Goal: Task Accomplishment & Management: Use online tool/utility

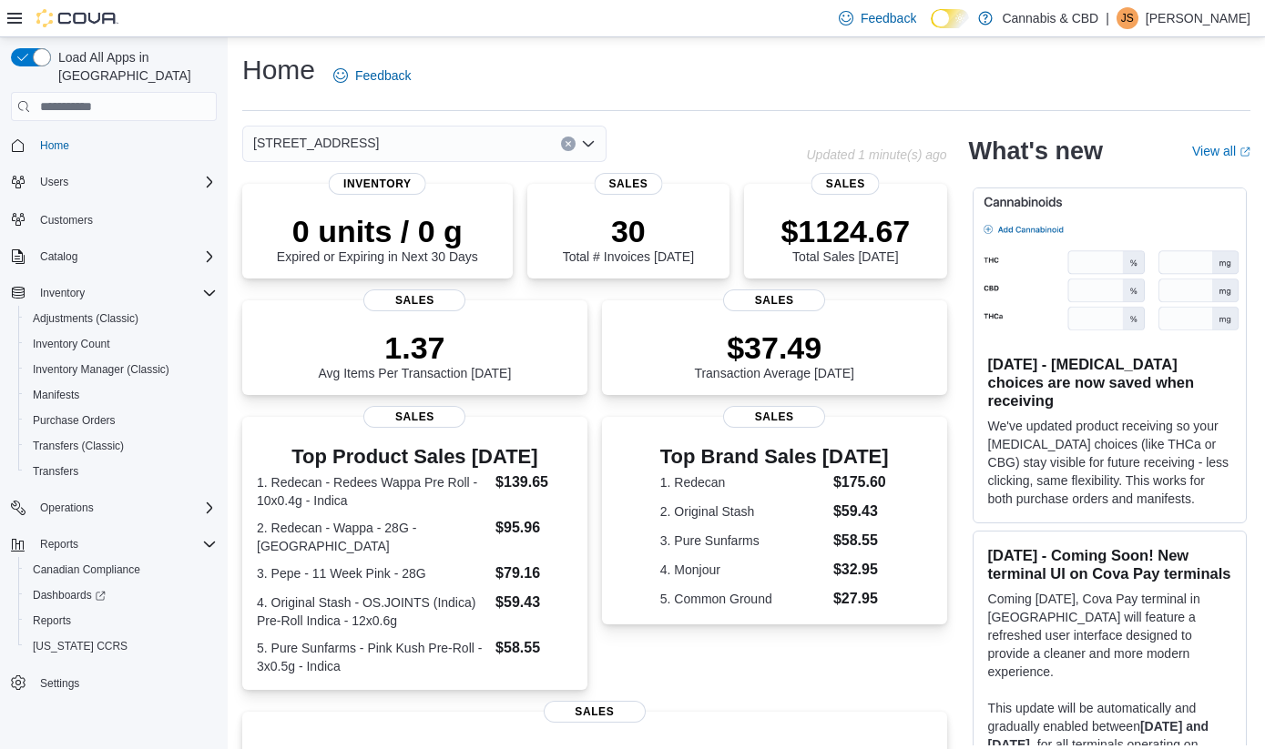
click at [1217, 20] on p "[PERSON_NAME]" at bounding box center [1198, 18] width 105 height 22
click at [1135, 174] on span "Sign Out" at bounding box center [1132, 176] width 49 height 18
click at [1201, 25] on p "[PERSON_NAME]" at bounding box center [1198, 18] width 105 height 22
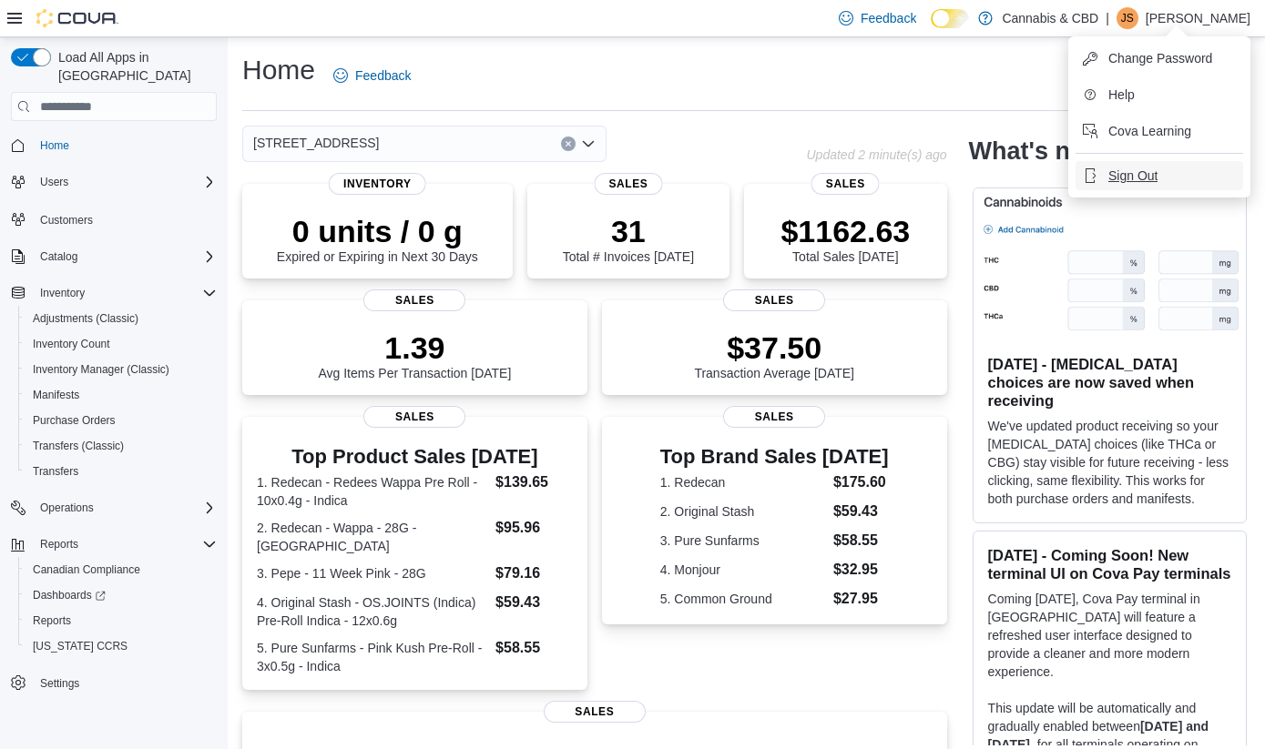
click at [1148, 174] on span "Sign Out" at bounding box center [1132, 176] width 49 height 18
click at [208, 286] on icon "Complex example" at bounding box center [209, 293] width 15 height 15
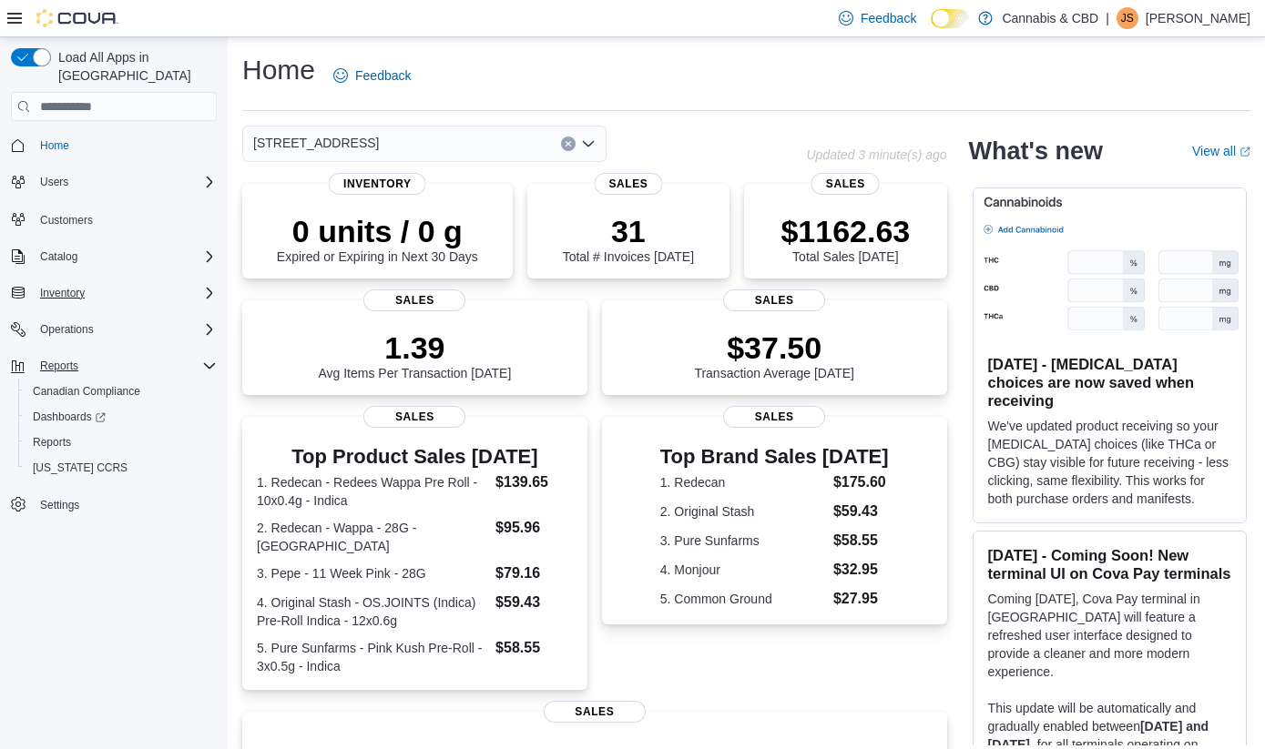
click at [210, 359] on icon "Complex example" at bounding box center [209, 366] width 15 height 15
click at [209, 286] on icon "Complex example" at bounding box center [209, 293] width 15 height 15
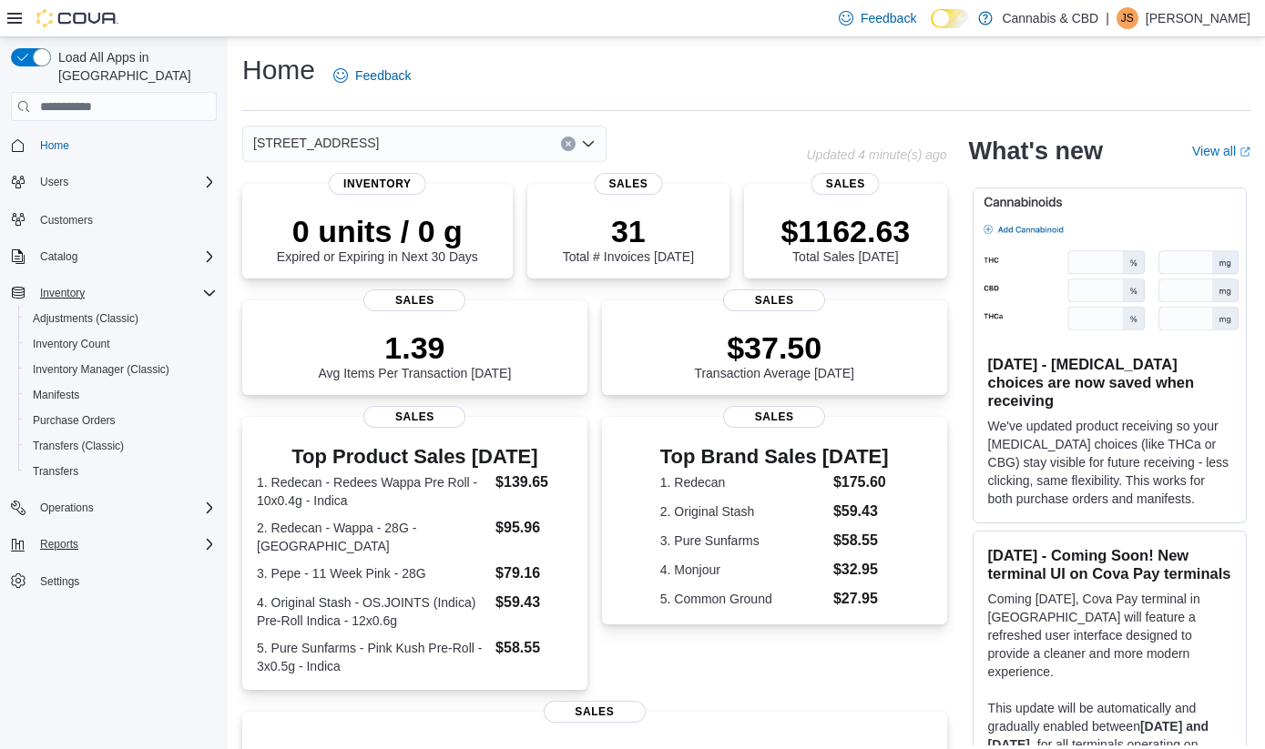
click at [210, 286] on icon "Complex example" at bounding box center [209, 293] width 15 height 15
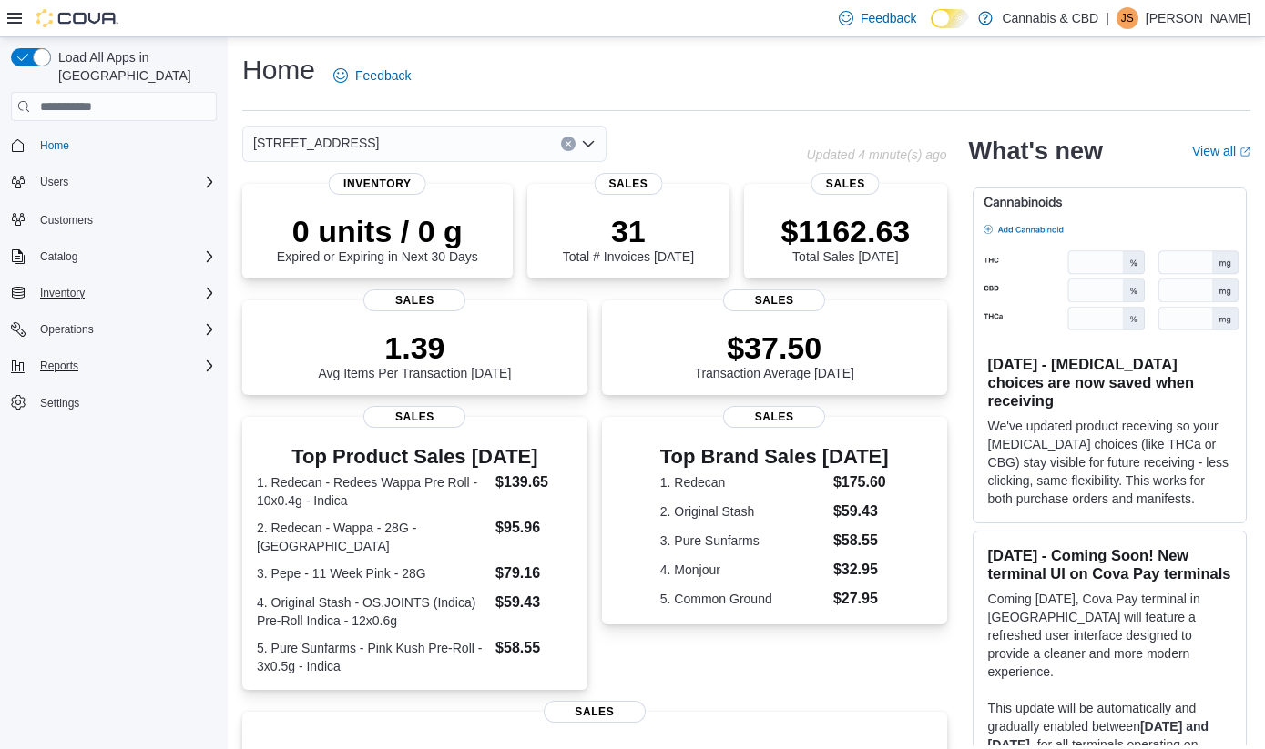
click at [210, 286] on icon "Complex example" at bounding box center [209, 293] width 15 height 15
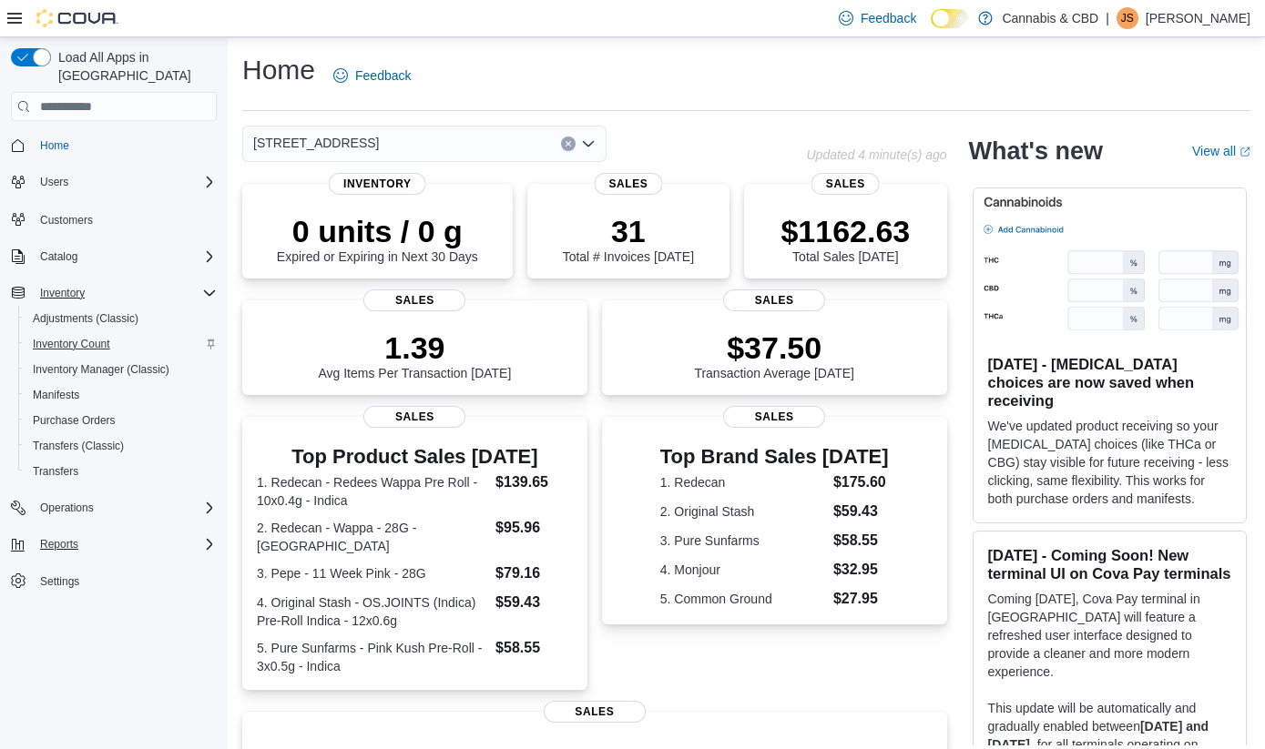
click at [97, 337] on span "Inventory Count" at bounding box center [71, 344] width 77 height 15
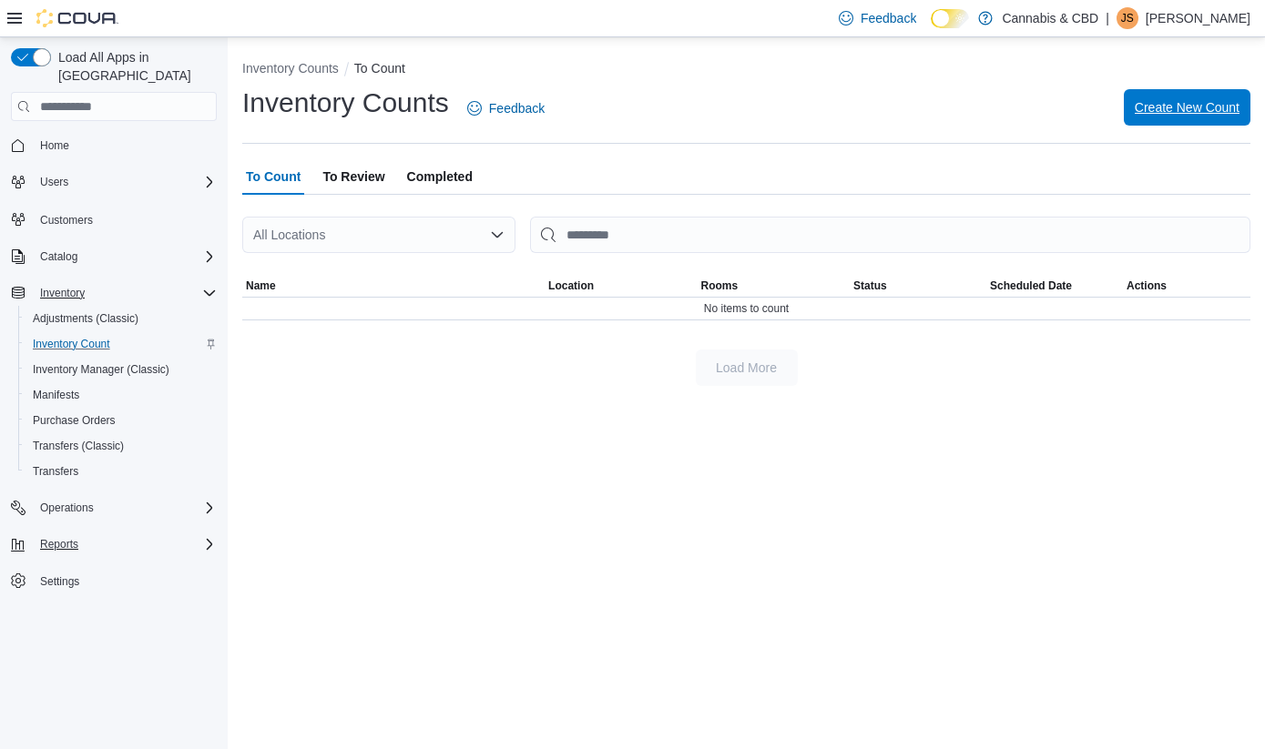
click at [1192, 107] on span "Create New Count" at bounding box center [1187, 107] width 105 height 18
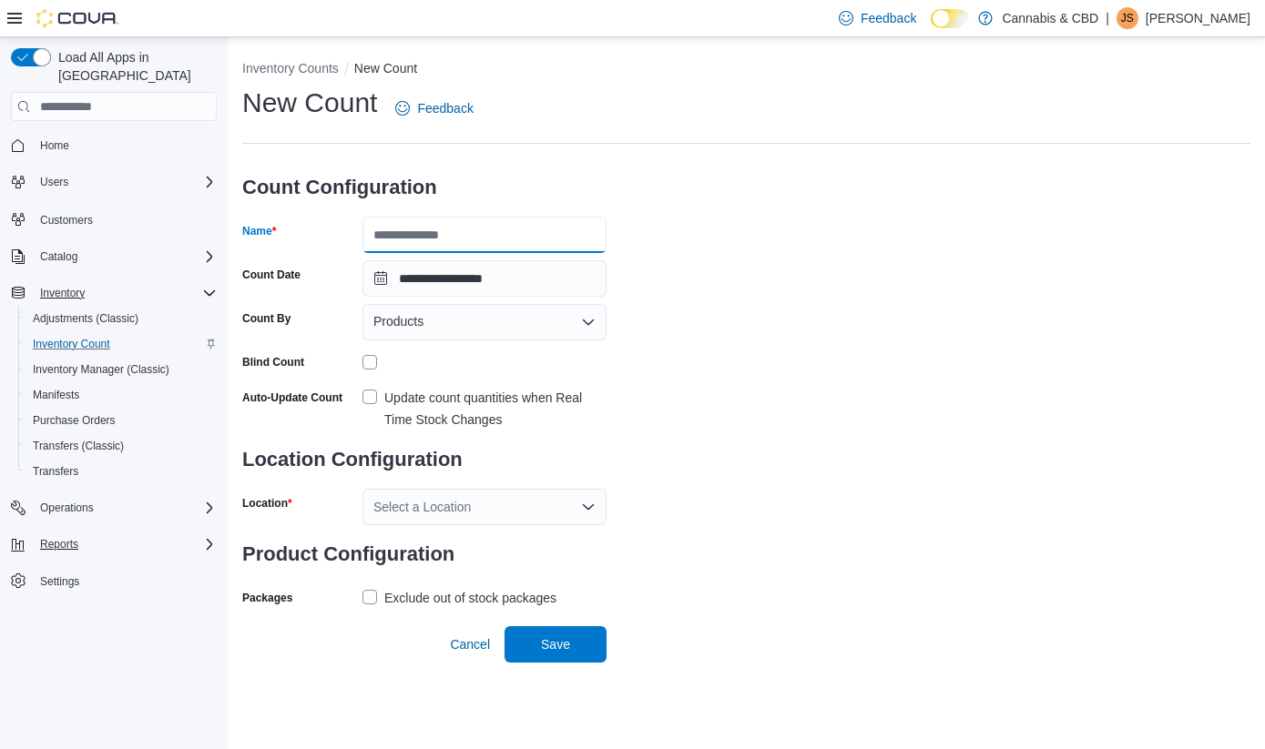
click at [532, 233] on input "Name" at bounding box center [484, 235] width 244 height 36
type input "**********"
click at [372, 397] on label "Update count quantities when Real Time Stock Changes" at bounding box center [484, 409] width 244 height 44
click at [588, 506] on icon "Open list of options" at bounding box center [588, 507] width 15 height 15
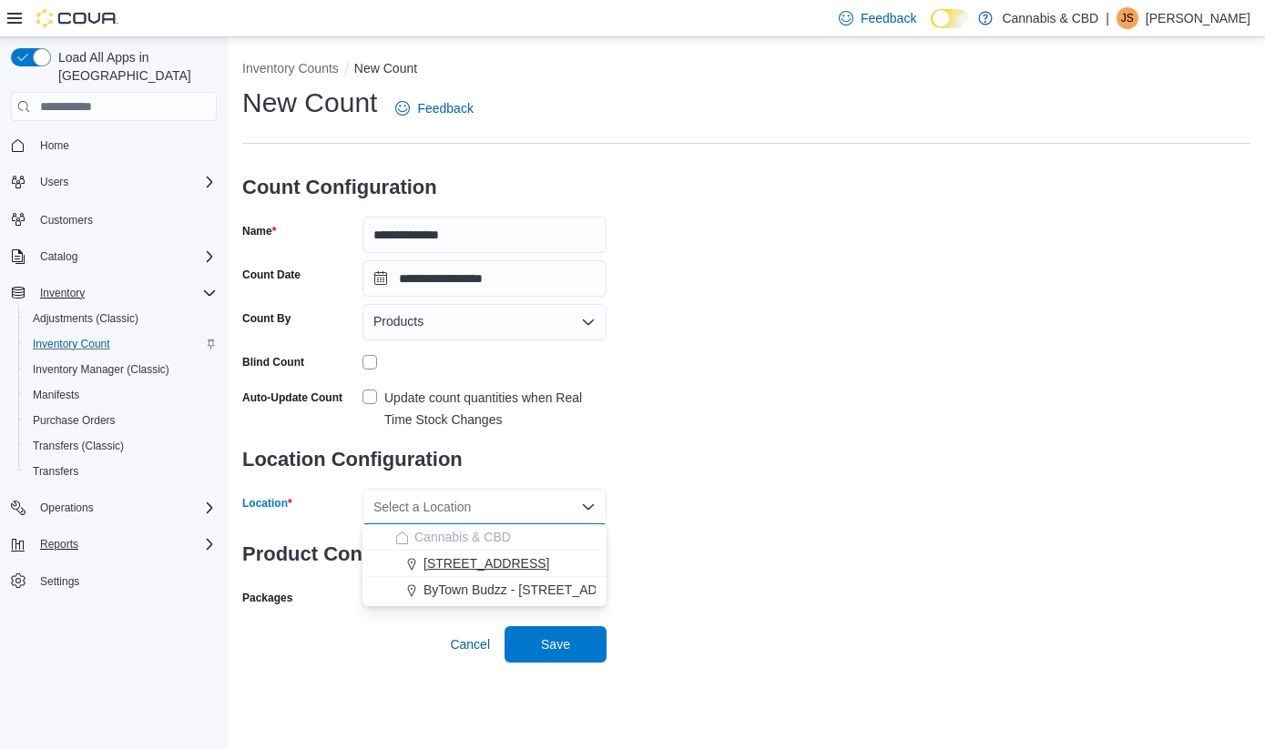
click at [549, 566] on span "[STREET_ADDRESS]" at bounding box center [486, 564] width 126 height 18
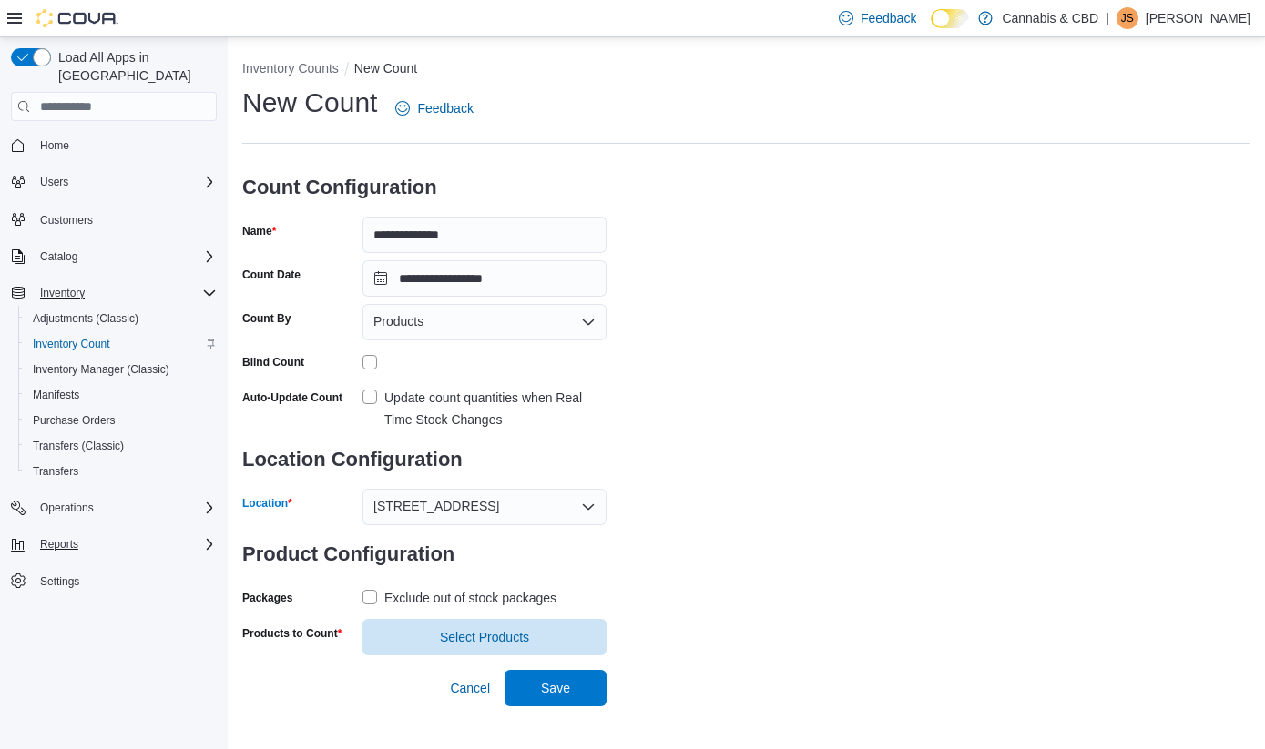
click at [374, 594] on label "Exclude out of stock packages" at bounding box center [459, 598] width 194 height 22
click at [473, 636] on span "Select Products" at bounding box center [484, 636] width 89 height 18
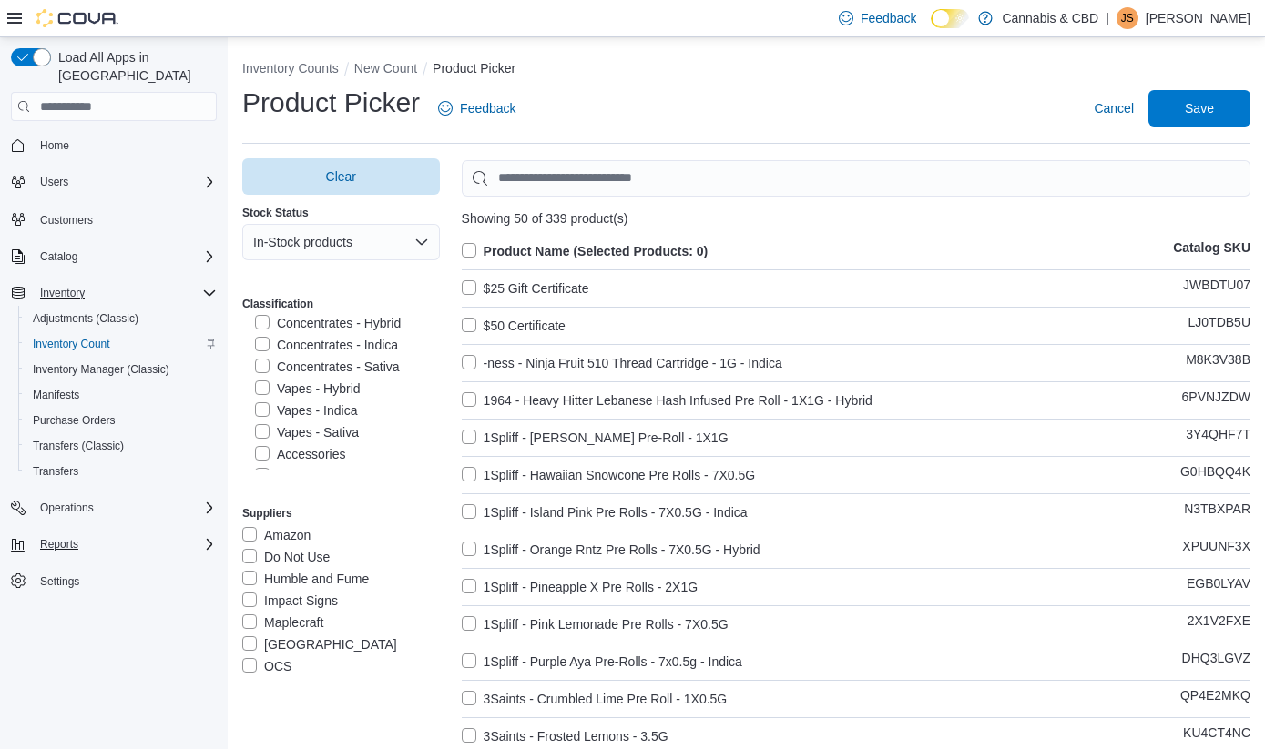
scroll to position [470, 0]
click at [261, 375] on label "Vapes - Hybrid" at bounding box center [308, 381] width 106 height 22
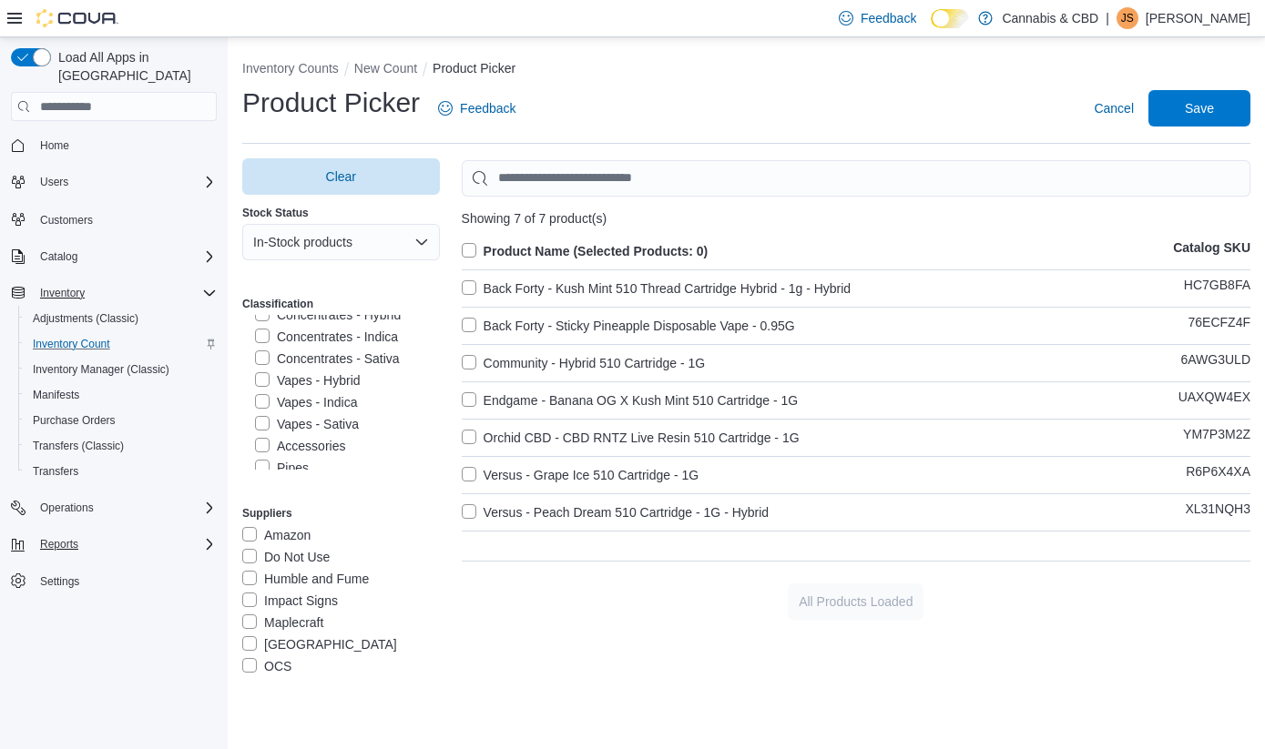
click at [261, 396] on label "Vapes - Indica" at bounding box center [306, 403] width 102 height 22
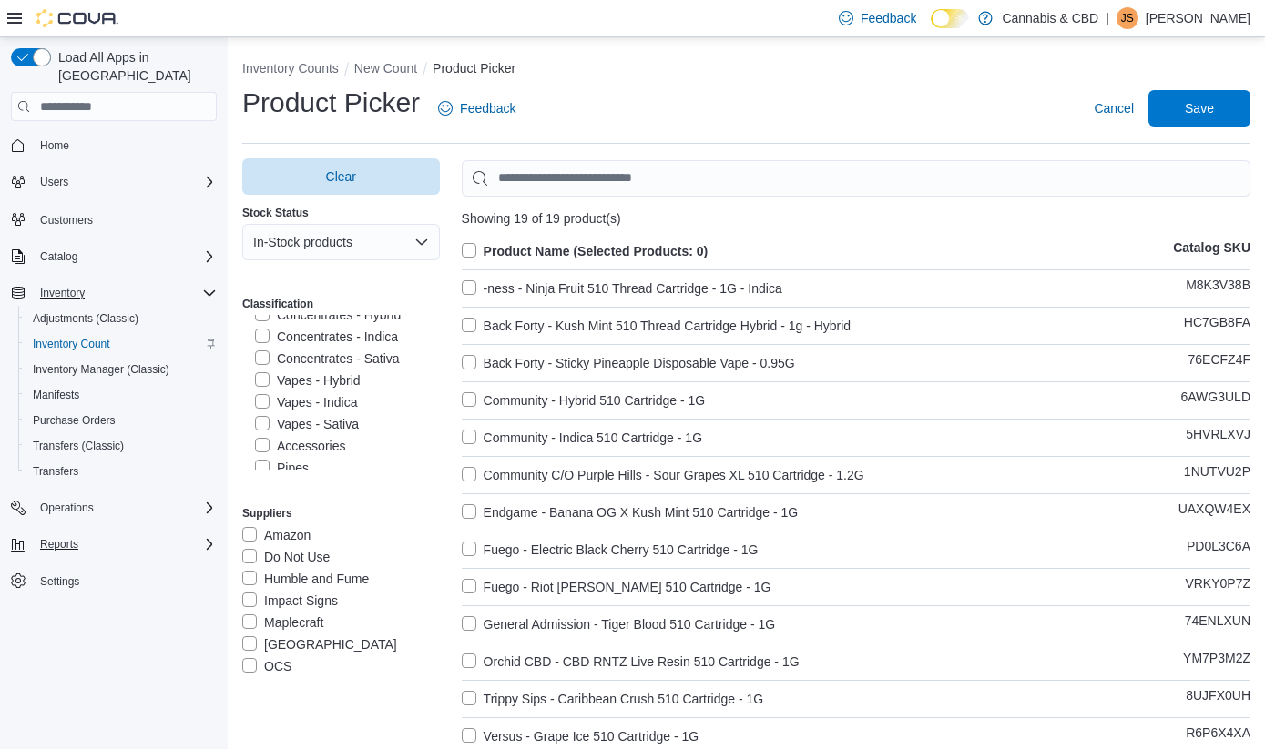
click at [262, 419] on label "Vapes - Sativa" at bounding box center [307, 424] width 104 height 22
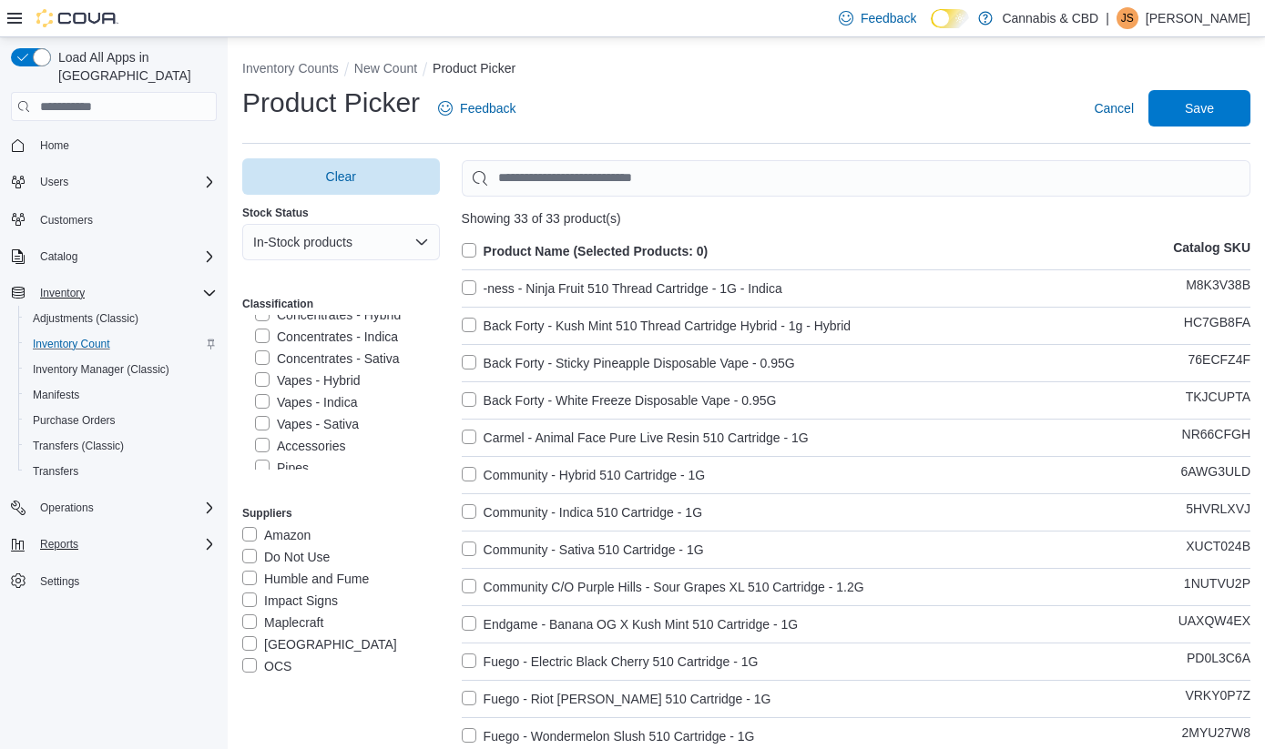
click at [473, 247] on label "Product Name (Selected Products: 0)" at bounding box center [585, 251] width 247 height 22
click at [472, 248] on label "Product Name (Selected Products: 33)" at bounding box center [588, 251] width 253 height 22
click at [470, 255] on label "Product Name (Selected Products: 0)" at bounding box center [585, 251] width 247 height 22
click at [1197, 107] on span "Save" at bounding box center [1199, 107] width 29 height 18
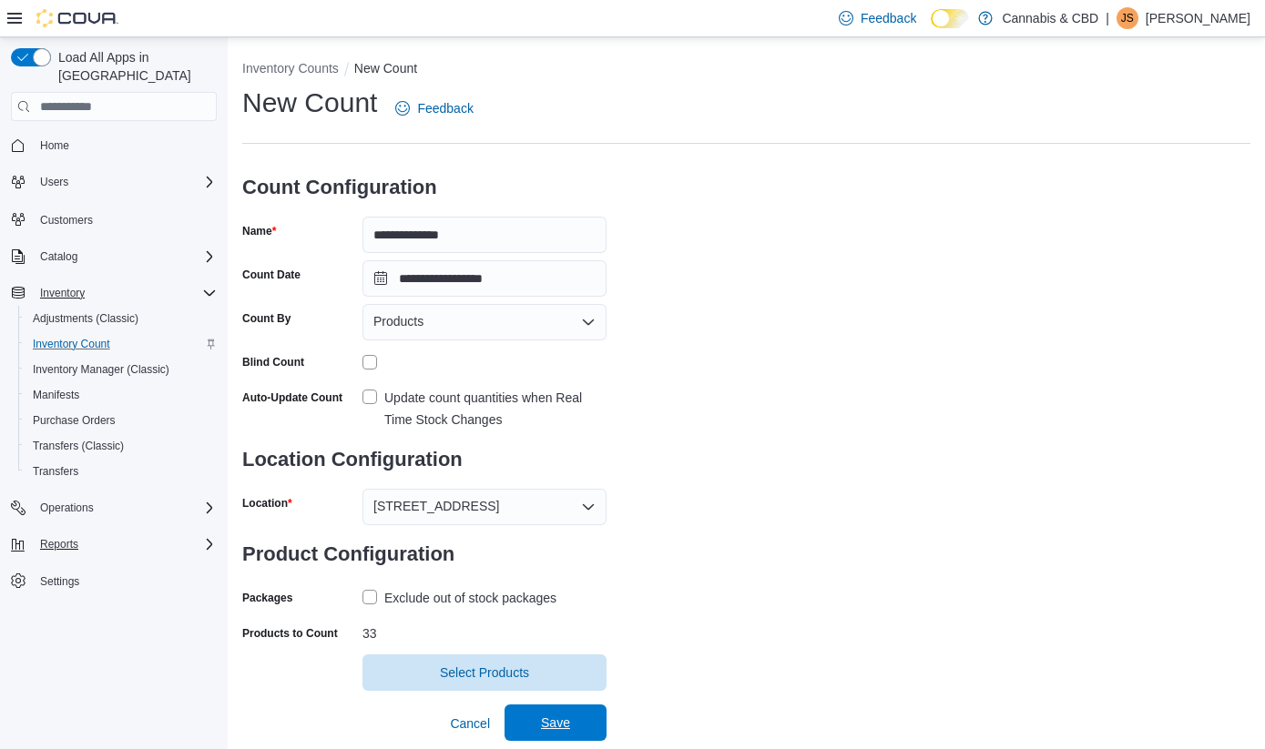
click at [570, 721] on span "Save" at bounding box center [555, 723] width 80 height 36
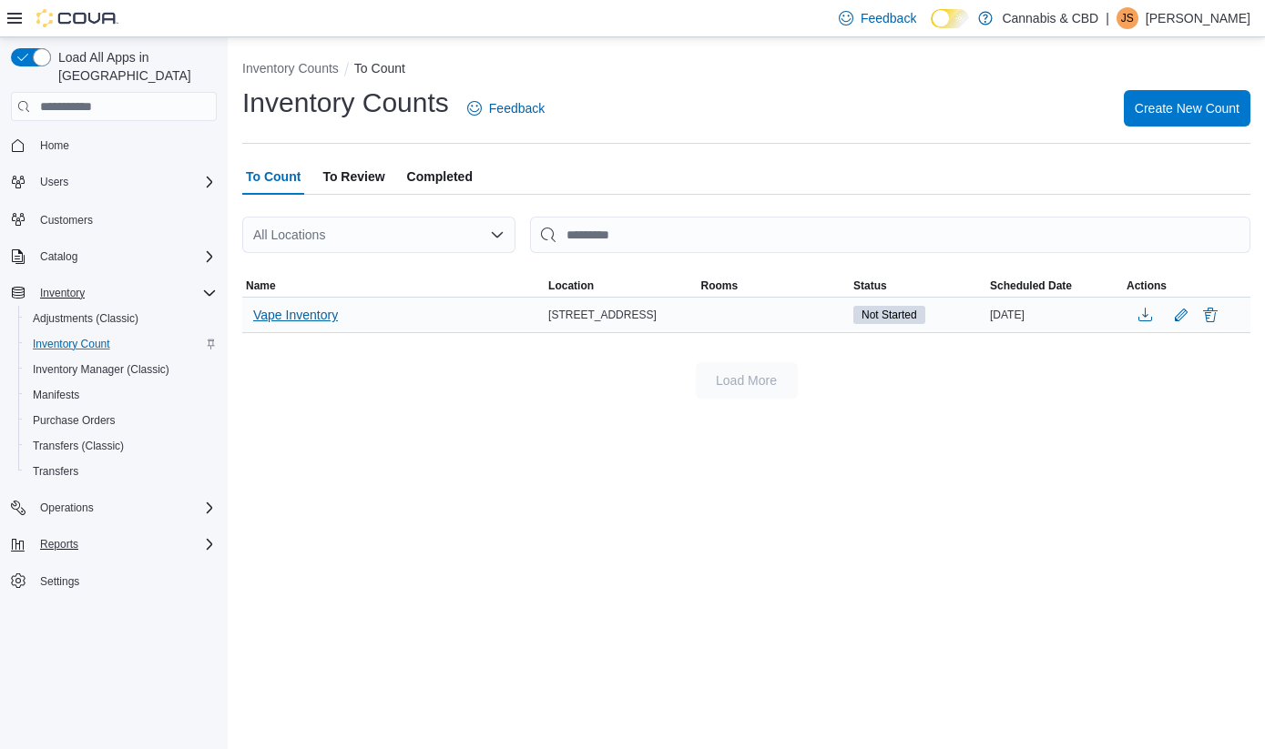
click at [311, 318] on span "Vape Inventory" at bounding box center [295, 315] width 85 height 18
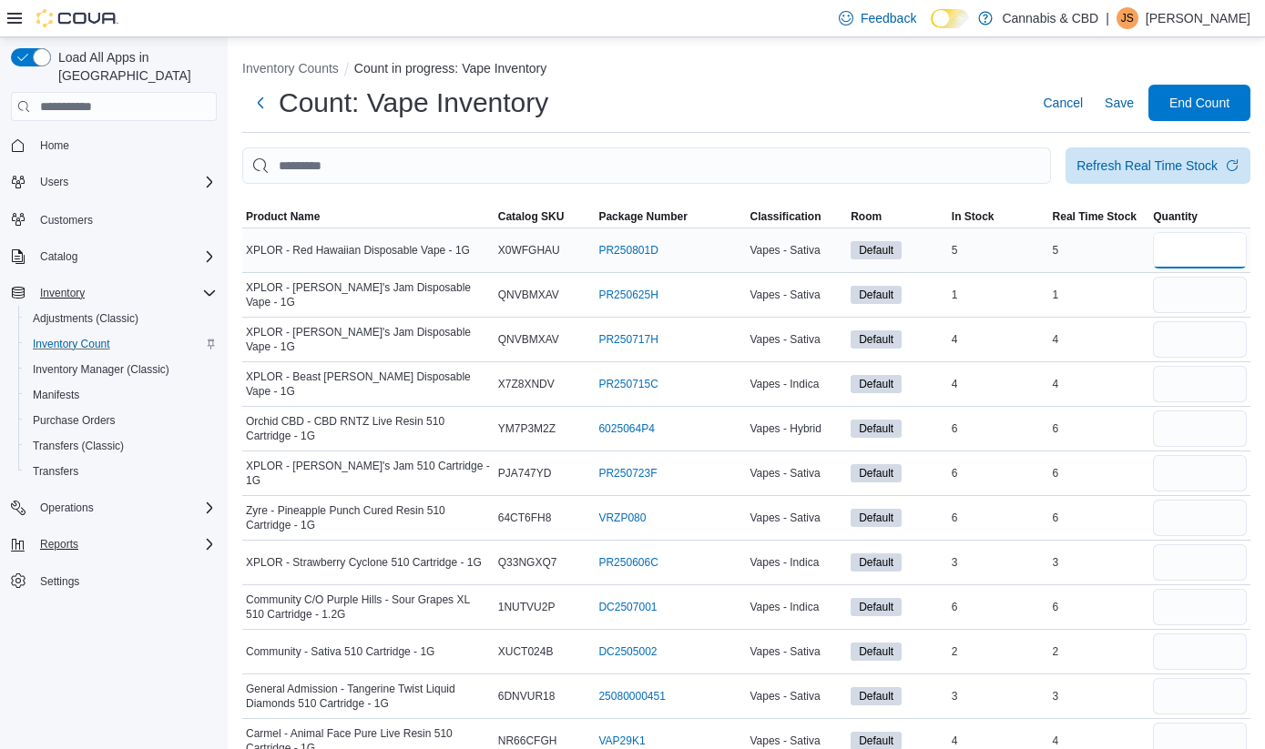
click at [1224, 251] on input "number" at bounding box center [1200, 250] width 94 height 36
click at [301, 217] on span "Product Name" at bounding box center [283, 216] width 74 height 15
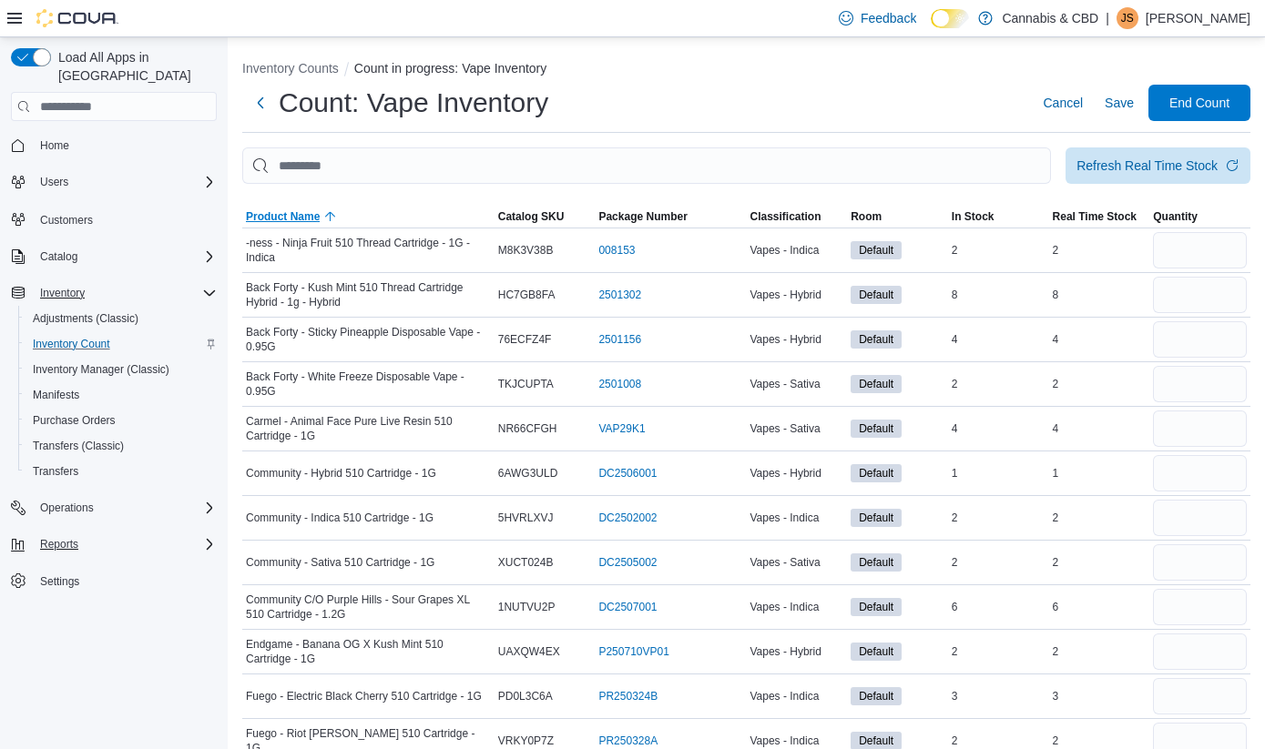
click at [301, 217] on span "Product Name" at bounding box center [283, 216] width 74 height 15
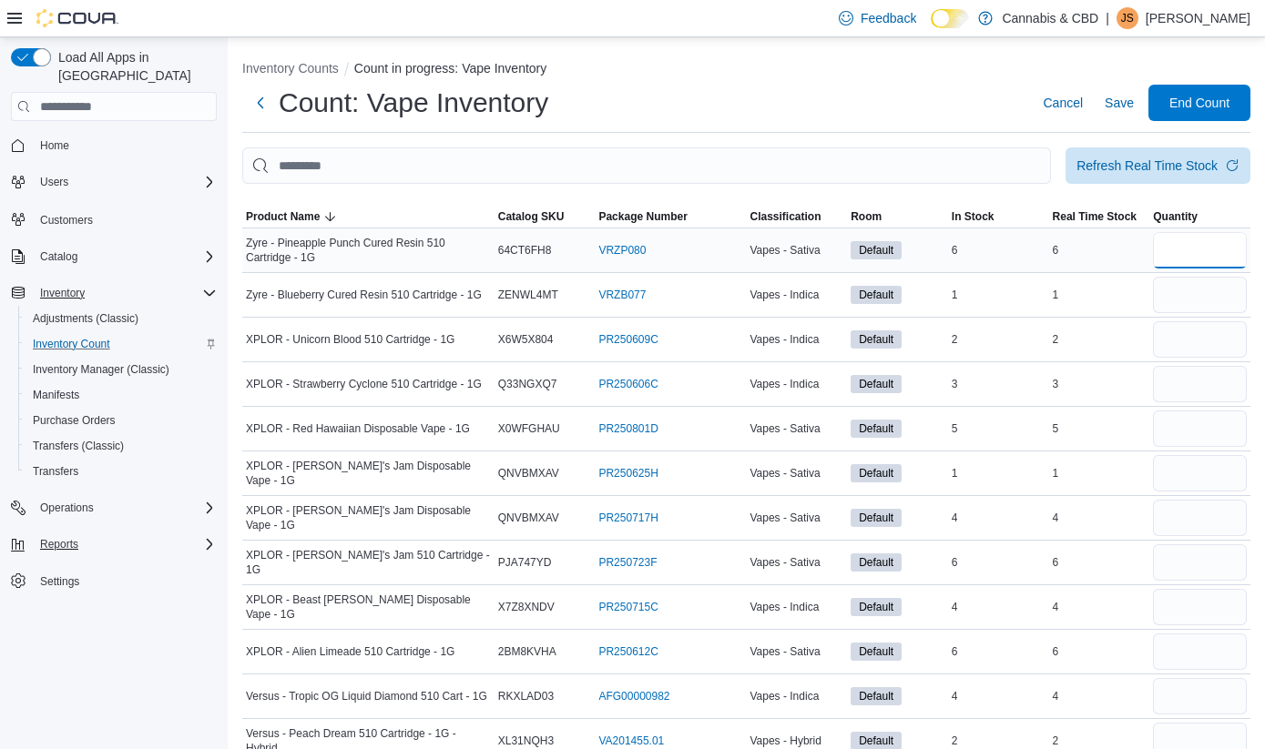
click at [1195, 255] on input "number" at bounding box center [1200, 250] width 94 height 36
type input "*"
click at [1190, 290] on input "number" at bounding box center [1200, 295] width 94 height 36
type input "*"
click at [1209, 335] on input "number" at bounding box center [1200, 339] width 94 height 36
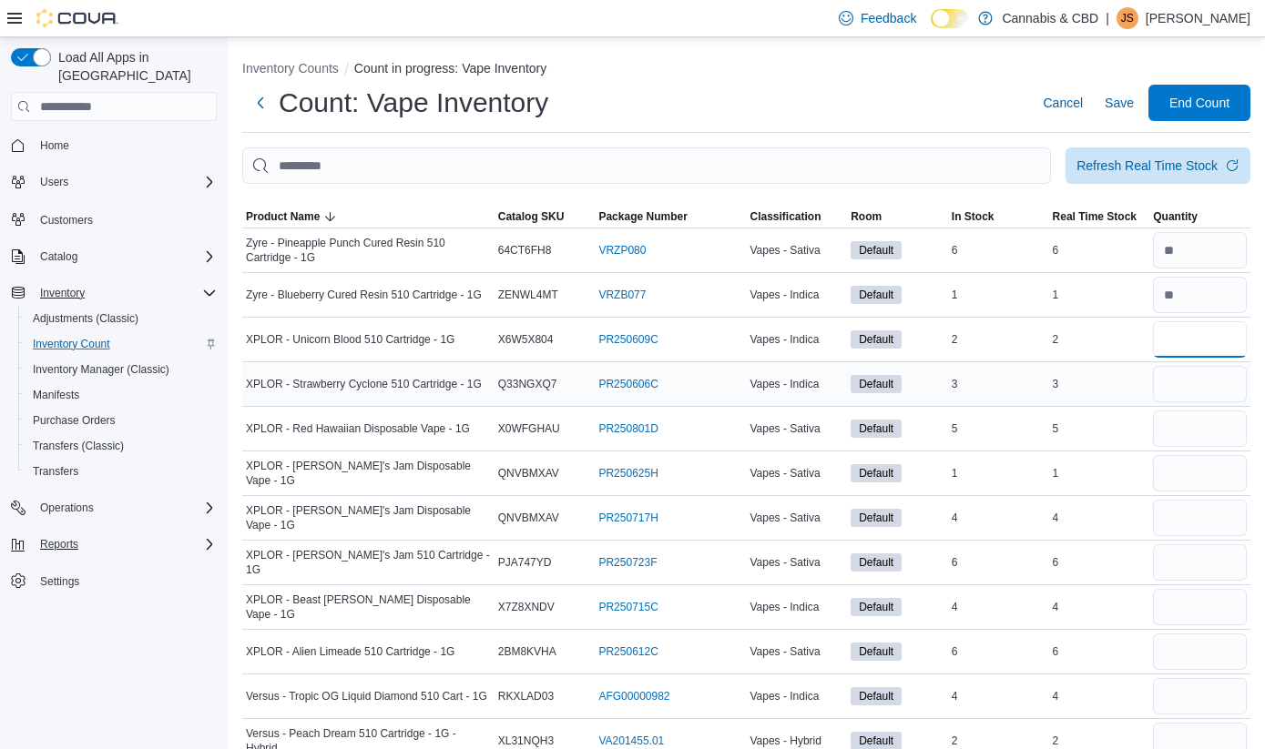
type input "*"
click at [1226, 374] on input "number" at bounding box center [1200, 384] width 94 height 36
type input "*"
click at [1218, 432] on input "number" at bounding box center [1200, 429] width 94 height 36
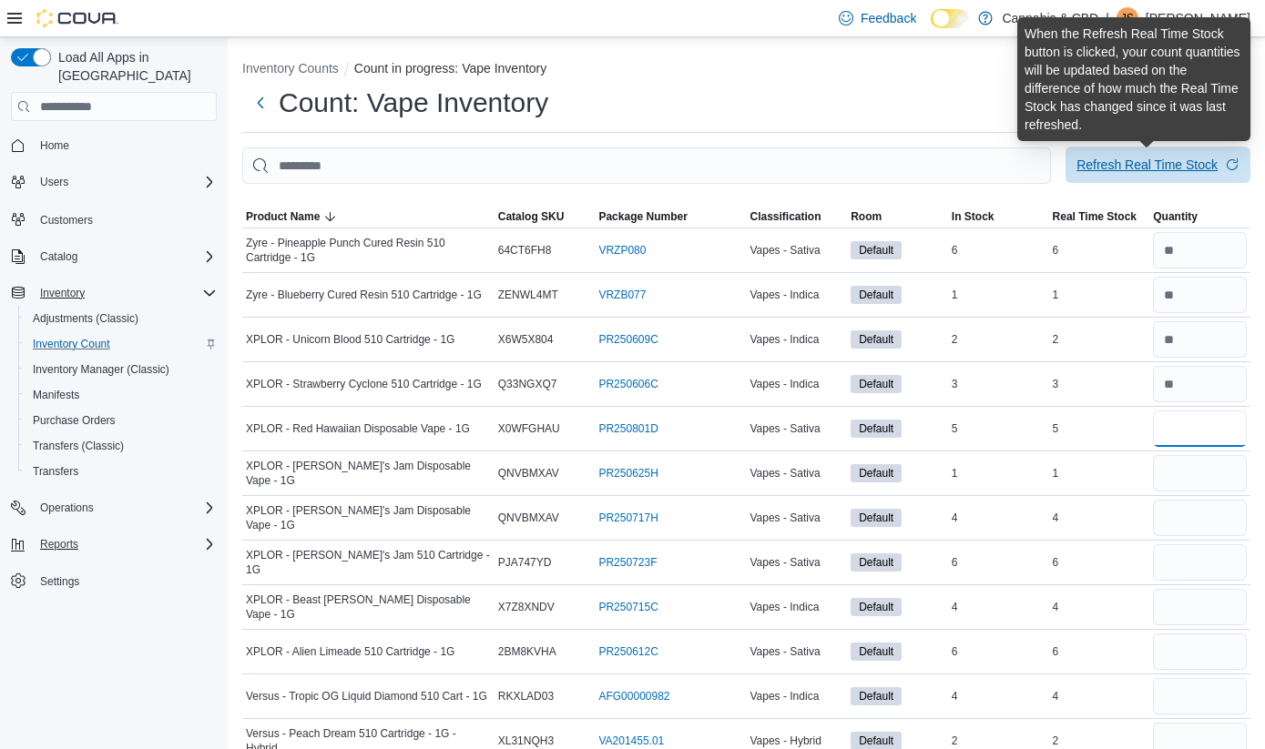
type input "*"
click at [1177, 169] on div "Refresh Real Time Stock" at bounding box center [1146, 165] width 141 height 18
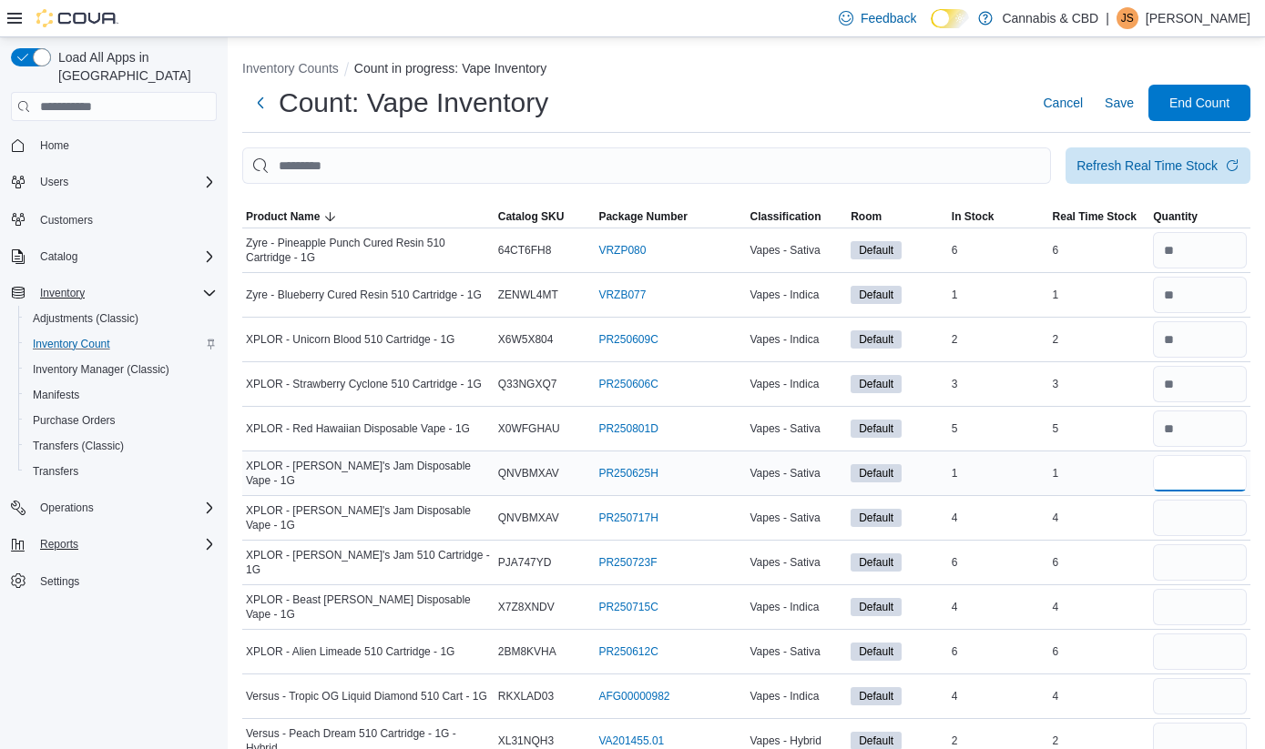
click at [1192, 473] on input "number" at bounding box center [1200, 473] width 94 height 36
type input "*"
click at [1186, 519] on input "number" at bounding box center [1200, 518] width 94 height 36
type input "*"
click at [1187, 562] on input "number" at bounding box center [1200, 563] width 94 height 36
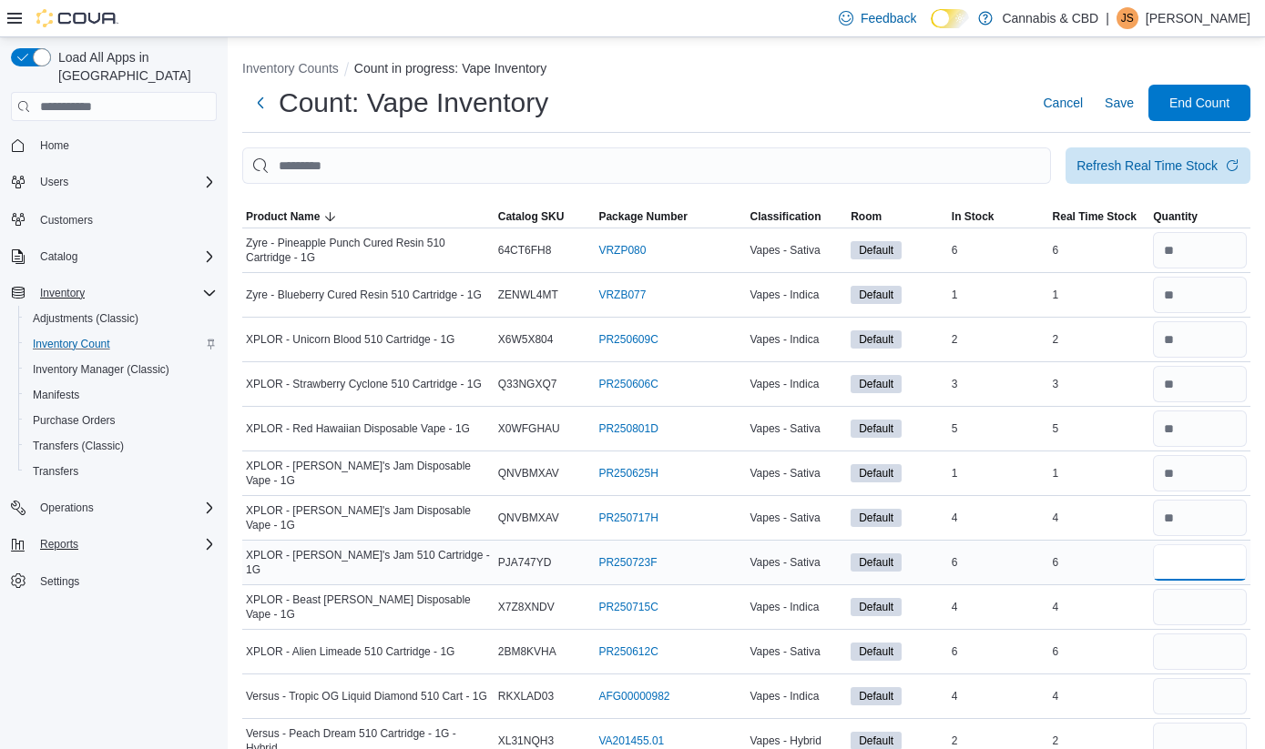
type input "*"
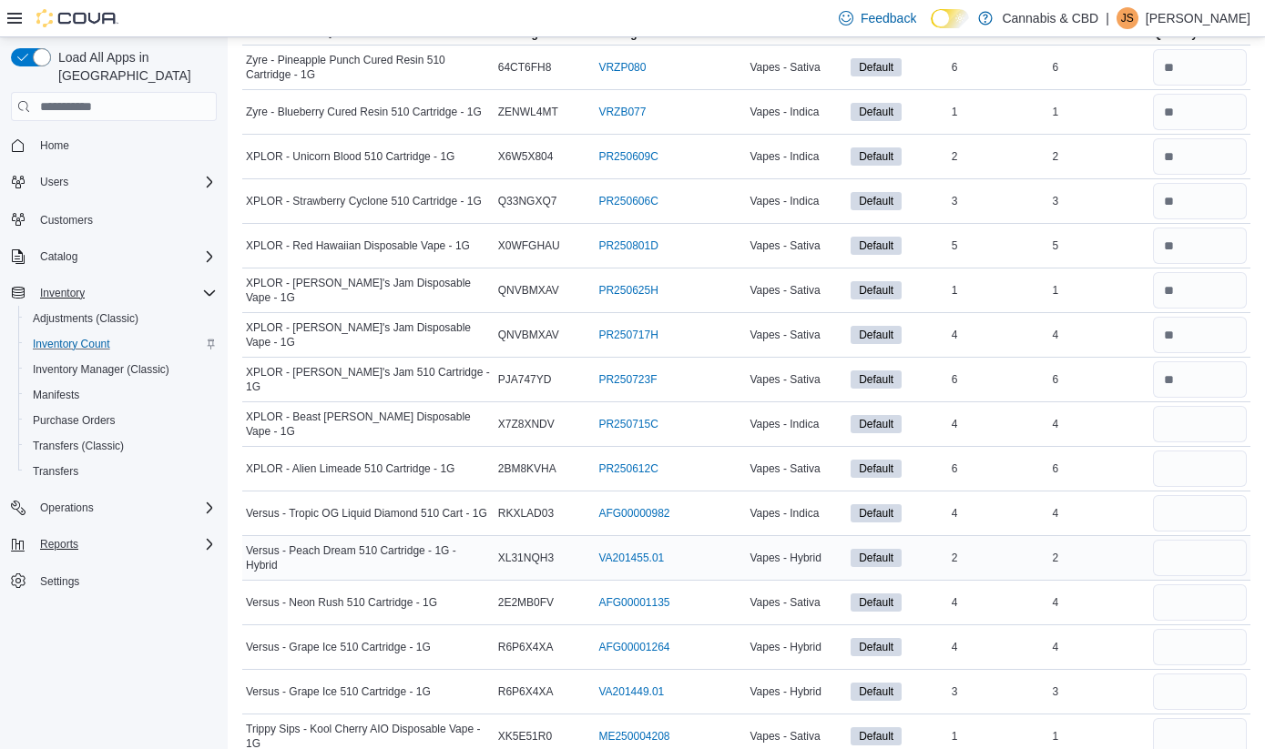
scroll to position [190, 0]
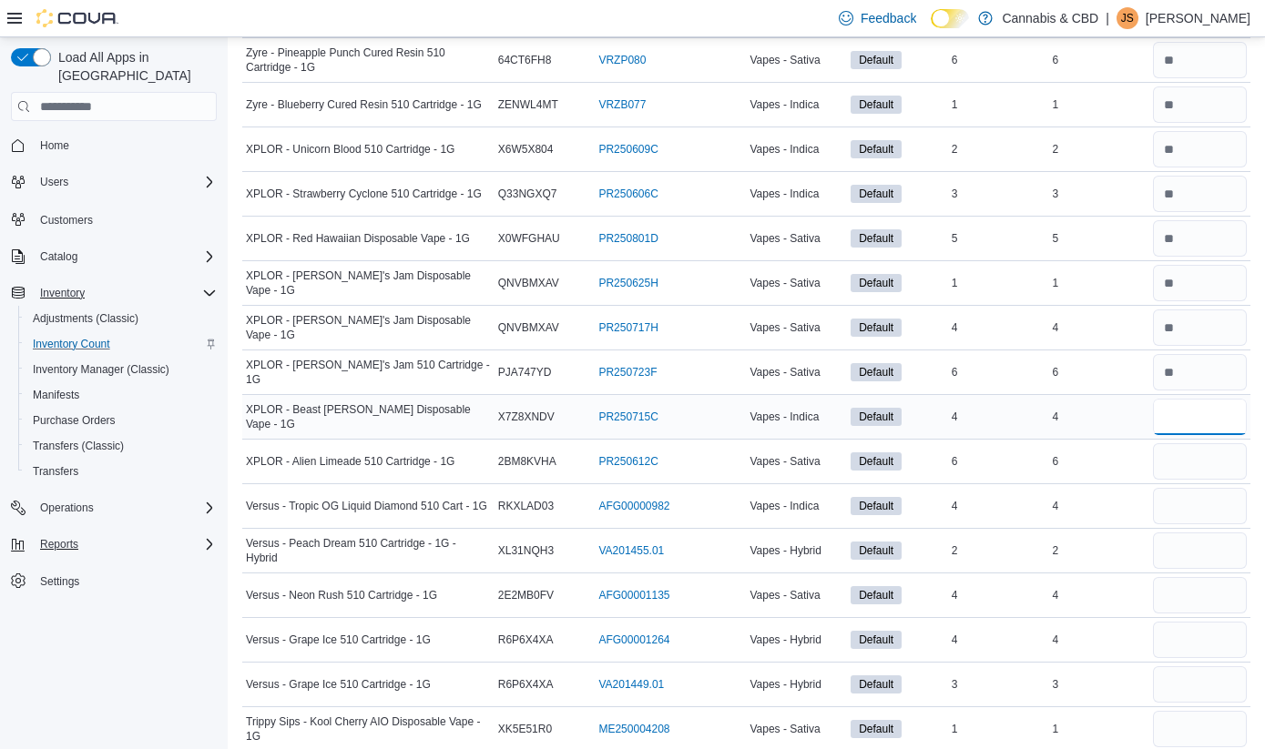
click at [1202, 425] on input "number" at bounding box center [1200, 417] width 94 height 36
type input "*"
click at [1200, 477] on input "number" at bounding box center [1200, 461] width 94 height 36
type input "*"
click at [1196, 517] on input "number" at bounding box center [1200, 506] width 94 height 36
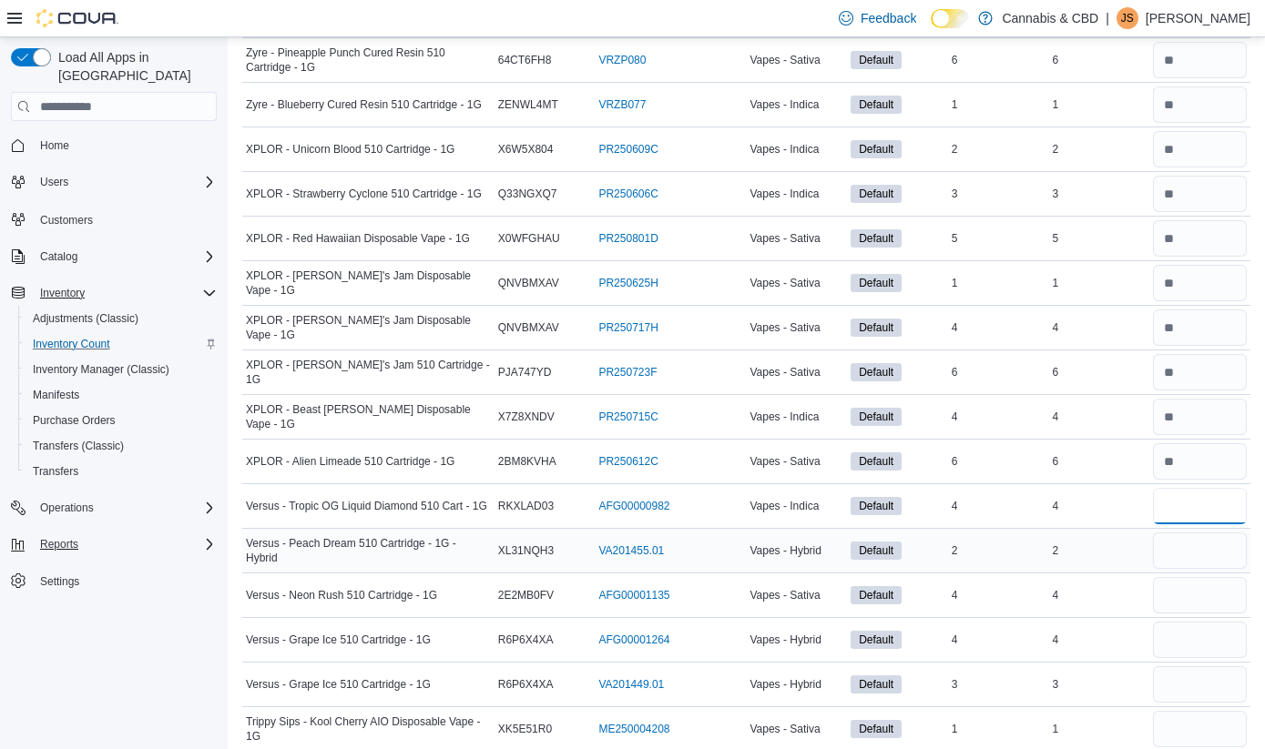
type input "*"
click at [1190, 545] on input "number" at bounding box center [1200, 551] width 94 height 36
type input "*"
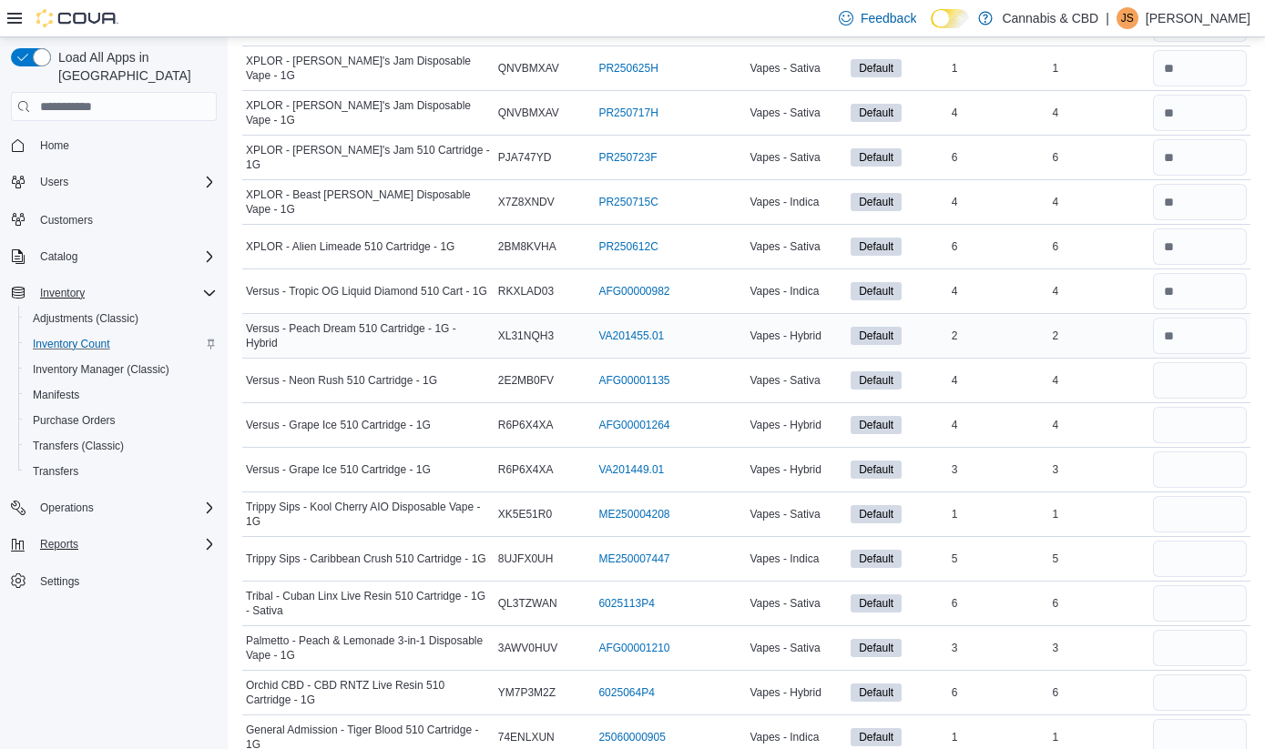
scroll to position [407, 0]
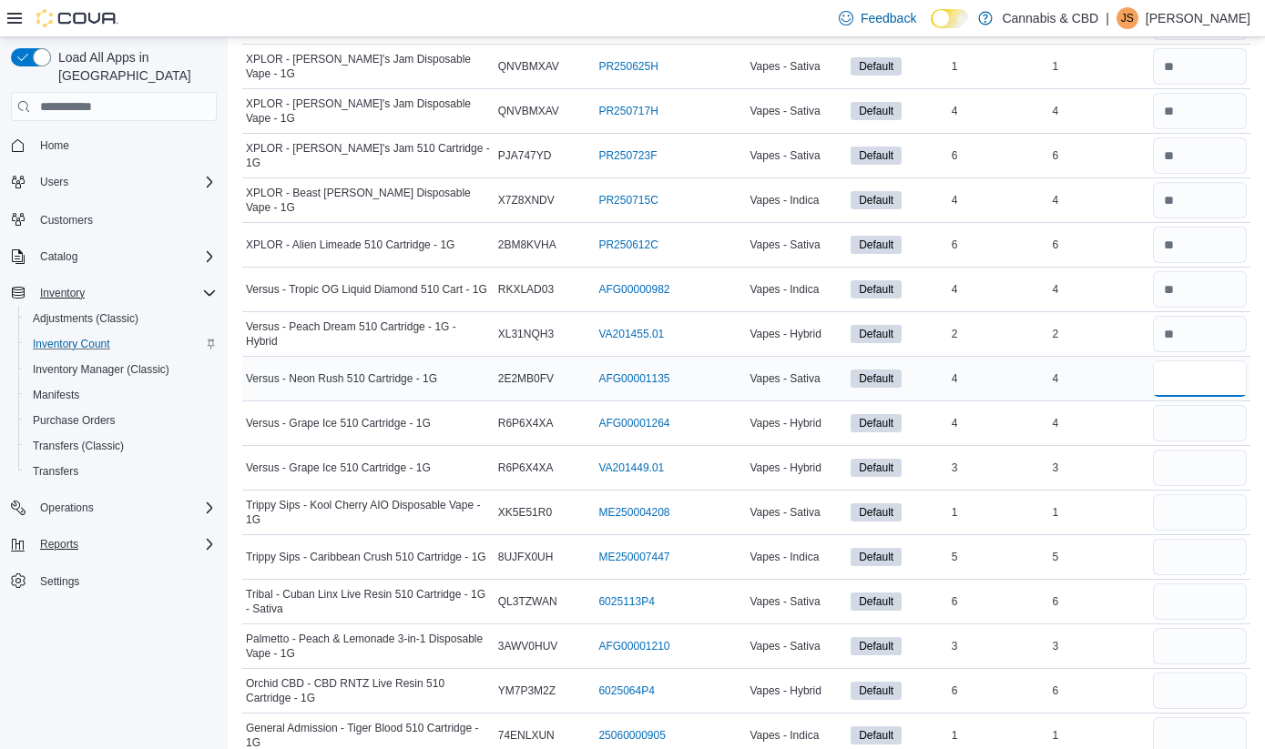
click at [1191, 388] on input "number" at bounding box center [1200, 379] width 94 height 36
type input "*"
click at [1194, 433] on input "number" at bounding box center [1200, 423] width 94 height 36
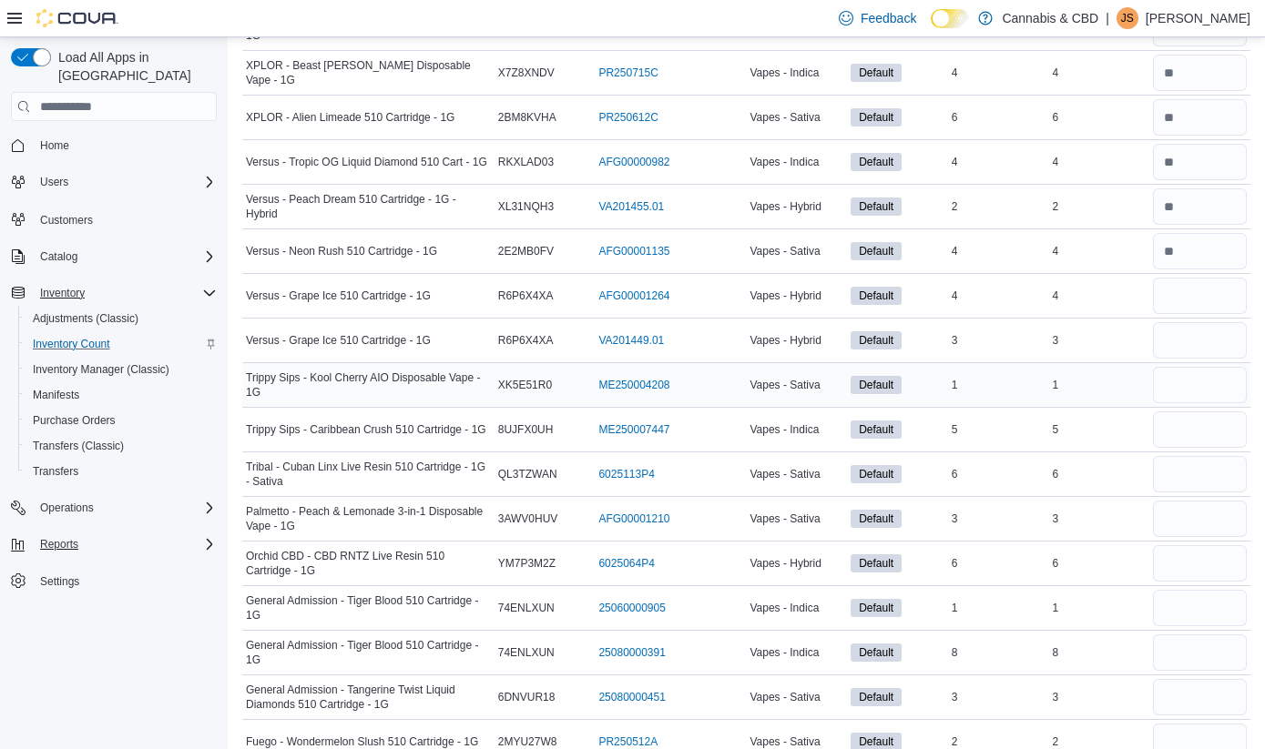
scroll to position [535, 0]
click at [1202, 291] on input "number" at bounding box center [1200, 295] width 94 height 36
type input "*"
click at [1199, 333] on input "number" at bounding box center [1200, 339] width 94 height 36
type input "*"
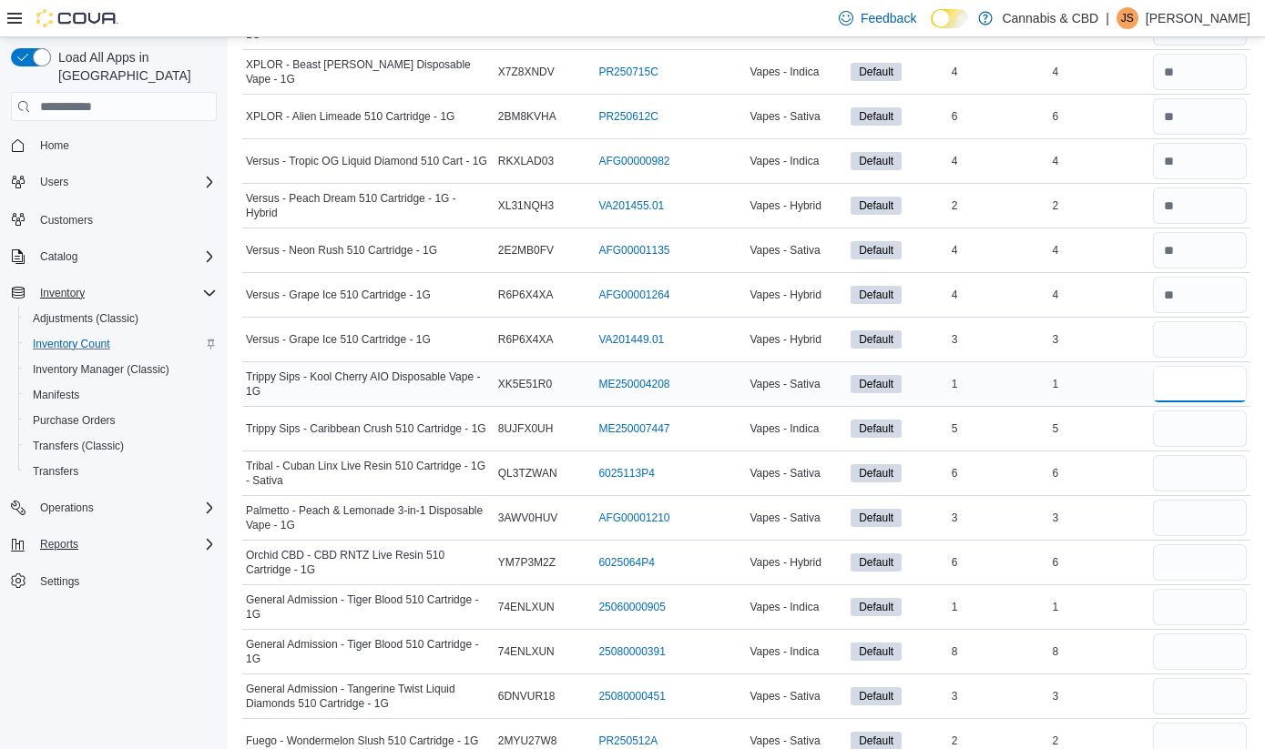
click at [1200, 385] on input "number" at bounding box center [1200, 384] width 94 height 36
type input "*"
click at [1200, 417] on input "number" at bounding box center [1200, 429] width 94 height 36
type input "*"
click at [1197, 470] on input "number" at bounding box center [1200, 473] width 94 height 36
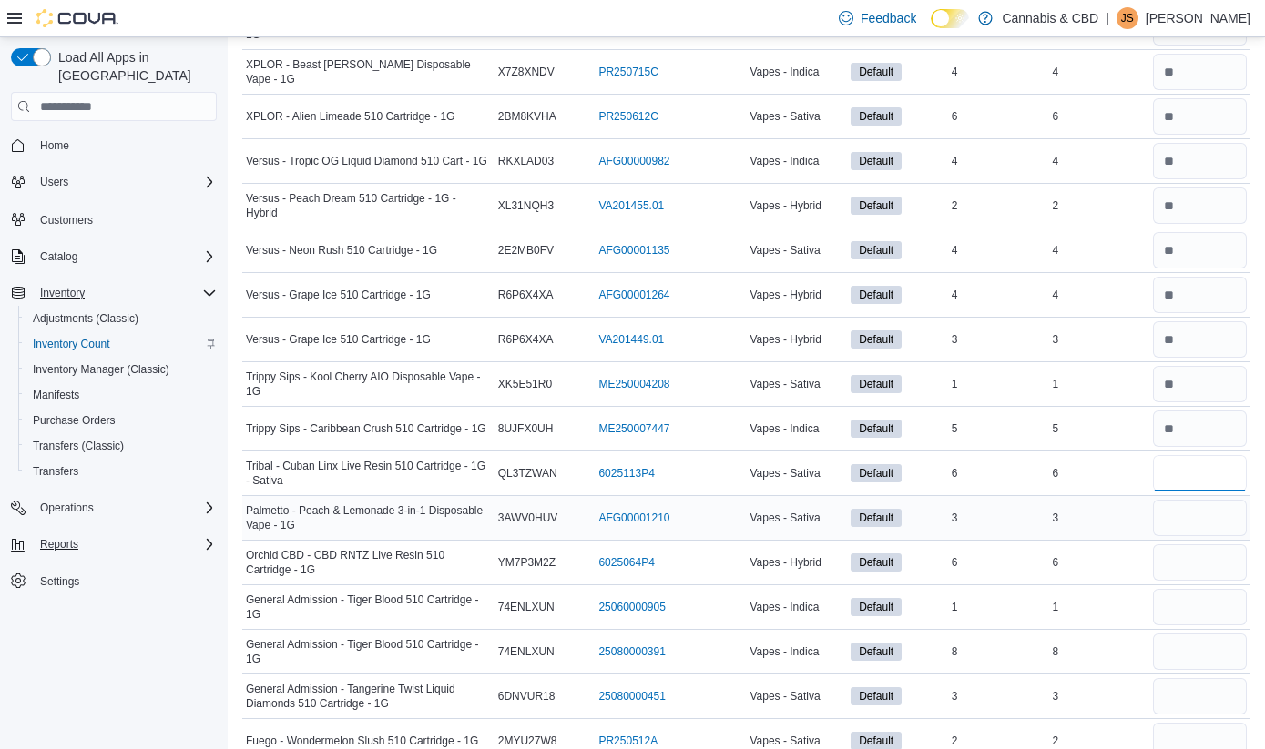
type input "*"
click at [1192, 525] on input "number" at bounding box center [1200, 518] width 94 height 36
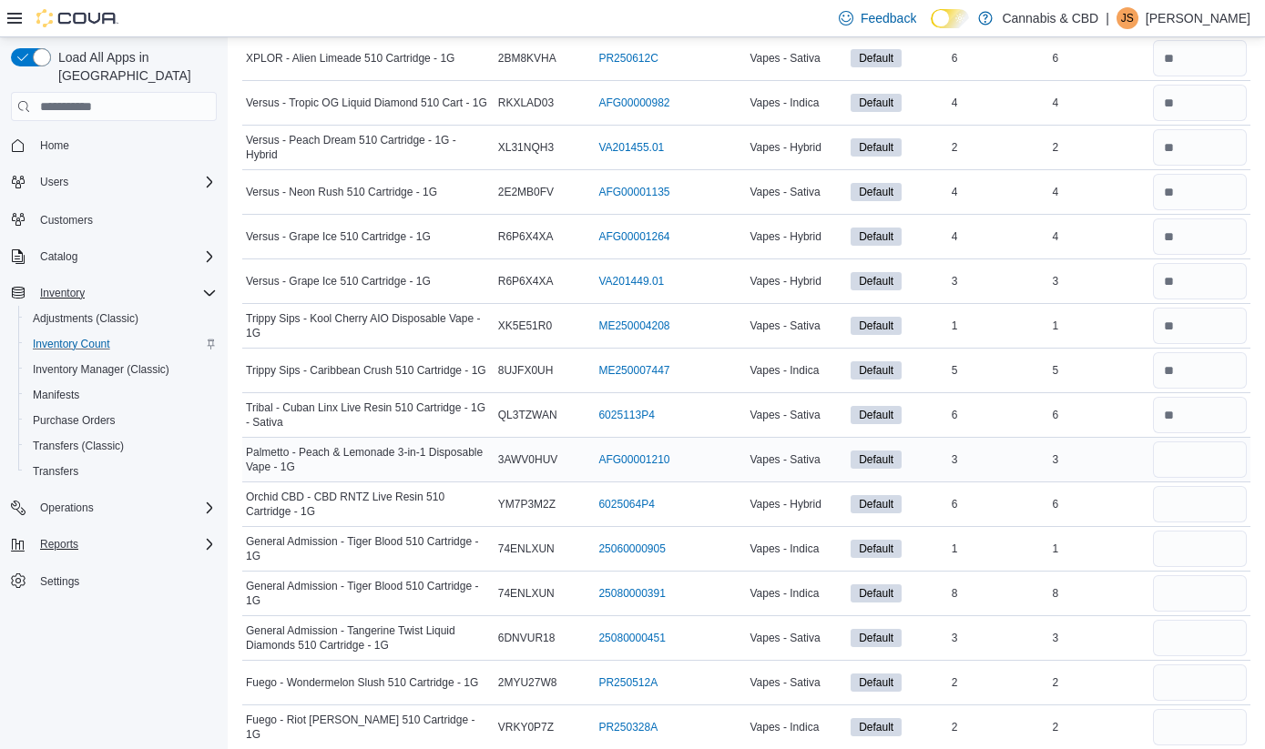
scroll to position [667, 0]
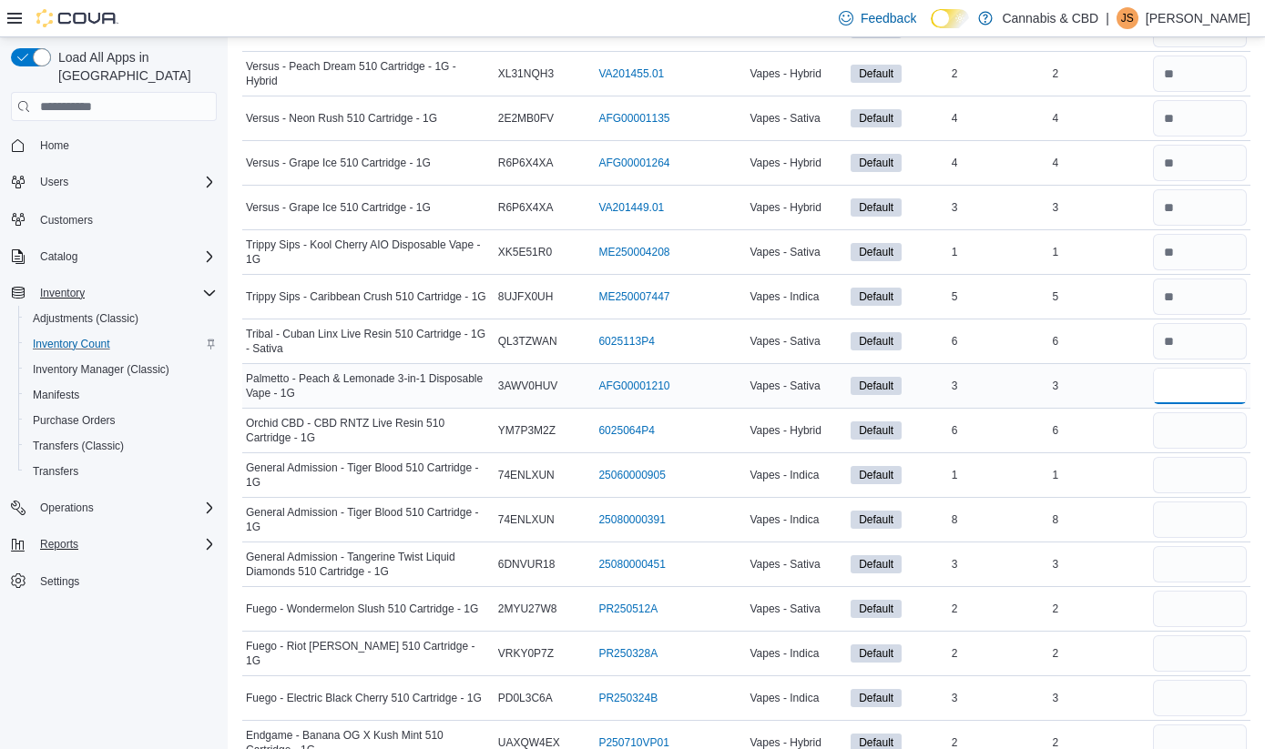
click at [1197, 371] on input "number" at bounding box center [1200, 386] width 94 height 36
type input "*"
click at [1193, 434] on input "number" at bounding box center [1200, 431] width 94 height 36
type input "*"
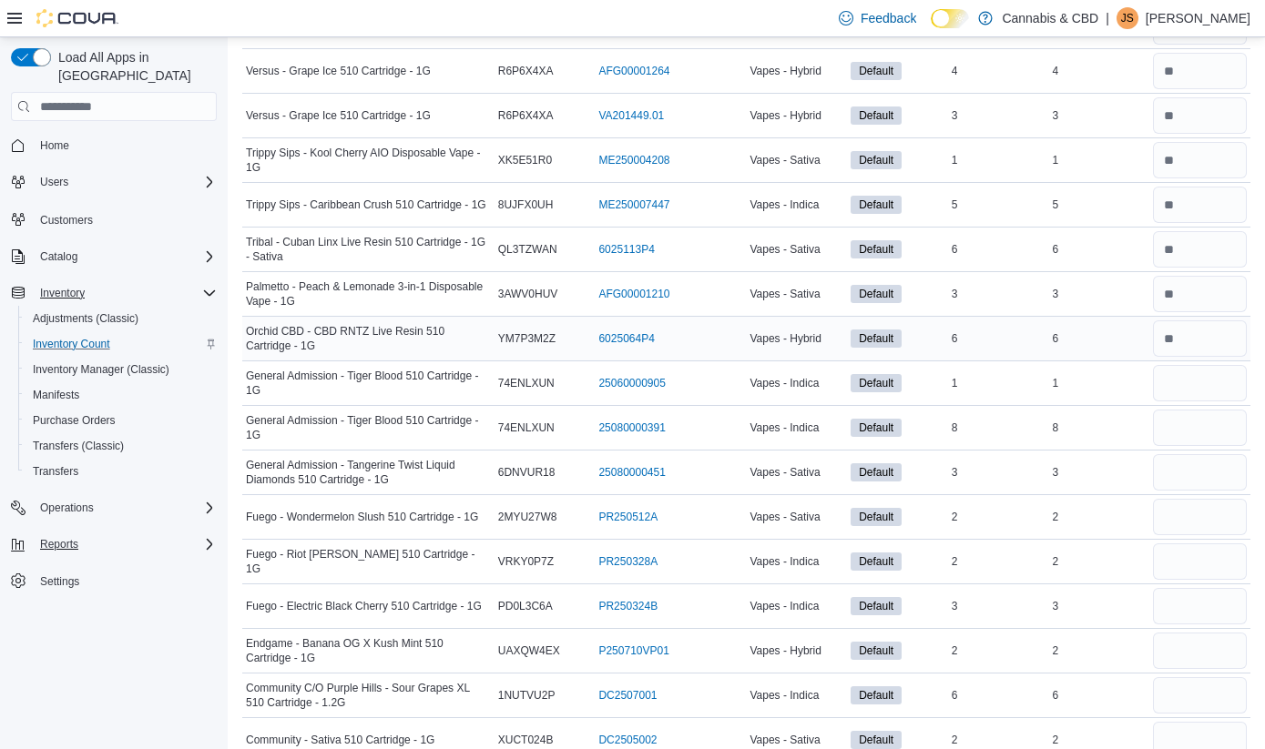
scroll to position [808, 0]
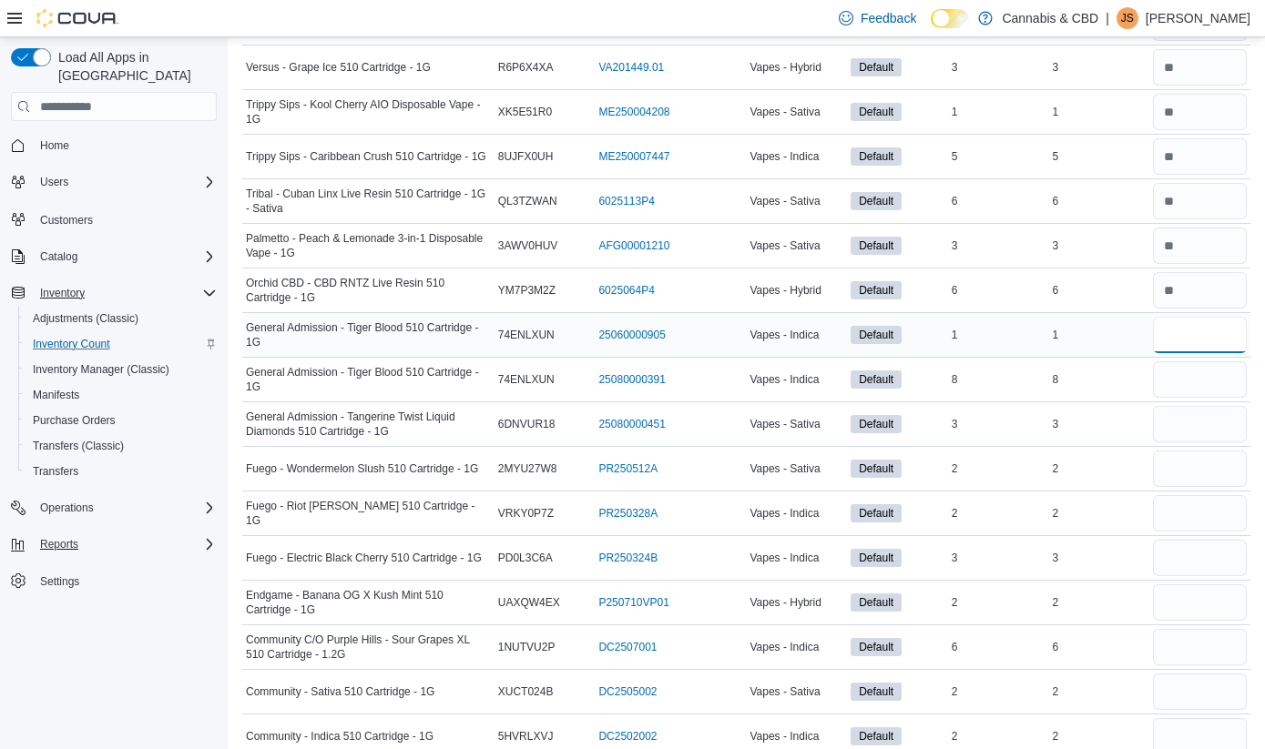
click at [1174, 343] on input "number" at bounding box center [1200, 335] width 94 height 36
type input "*"
click at [1184, 391] on input "number" at bounding box center [1200, 380] width 94 height 36
type input "*"
click at [1176, 416] on input "number" at bounding box center [1200, 424] width 94 height 36
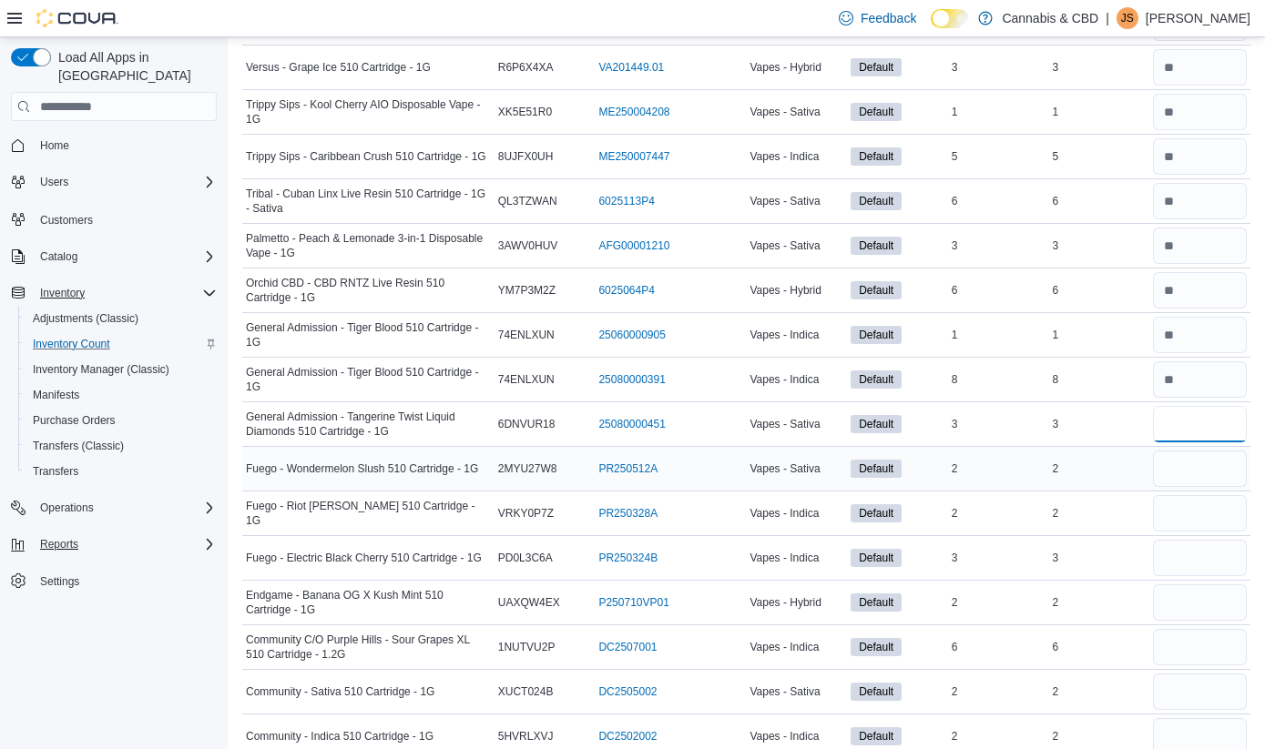
type input "*"
click at [1177, 465] on input "number" at bounding box center [1200, 469] width 94 height 36
type input "*"
click at [1192, 526] on input "number" at bounding box center [1200, 513] width 94 height 36
type input "*"
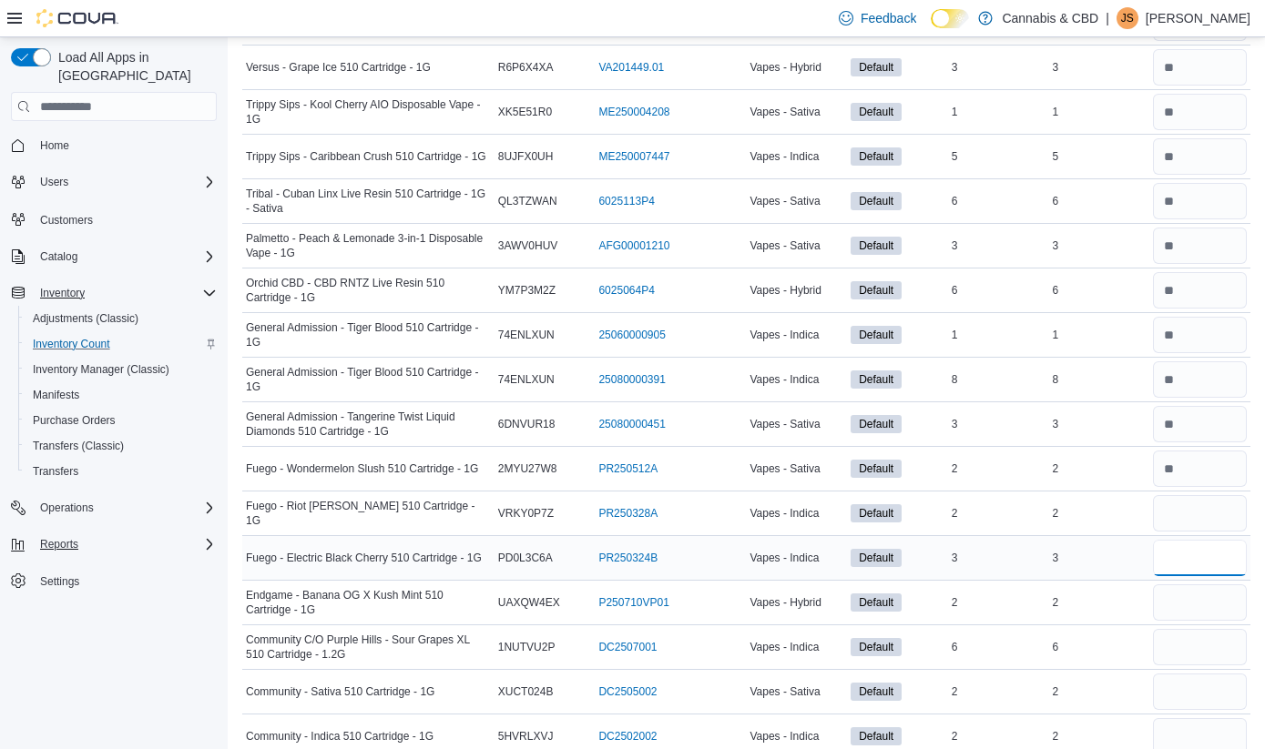
click at [1193, 555] on input "number" at bounding box center [1200, 558] width 94 height 36
type input "*"
click at [1177, 586] on input "number" at bounding box center [1200, 603] width 94 height 36
type input "*"
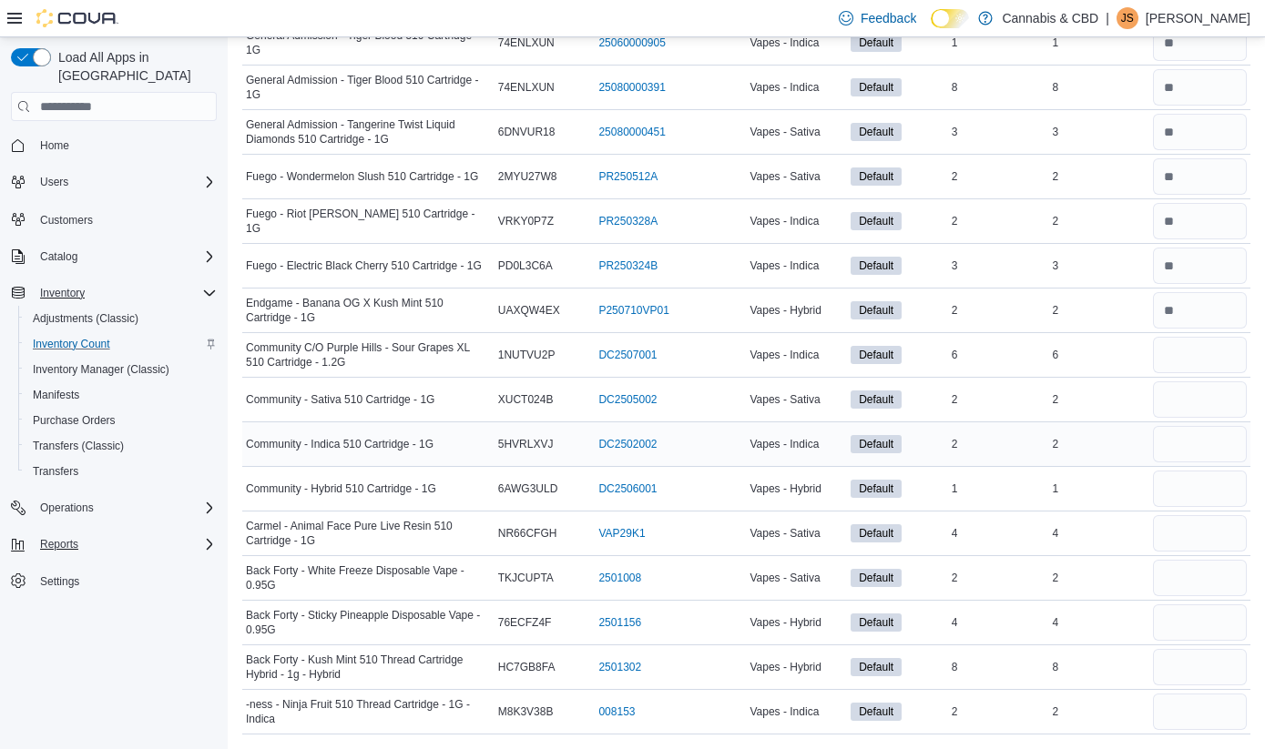
scroll to position [1100, 0]
click at [1194, 360] on input "number" at bounding box center [1200, 355] width 94 height 36
type input "*"
click at [1186, 409] on input "number" at bounding box center [1200, 400] width 94 height 36
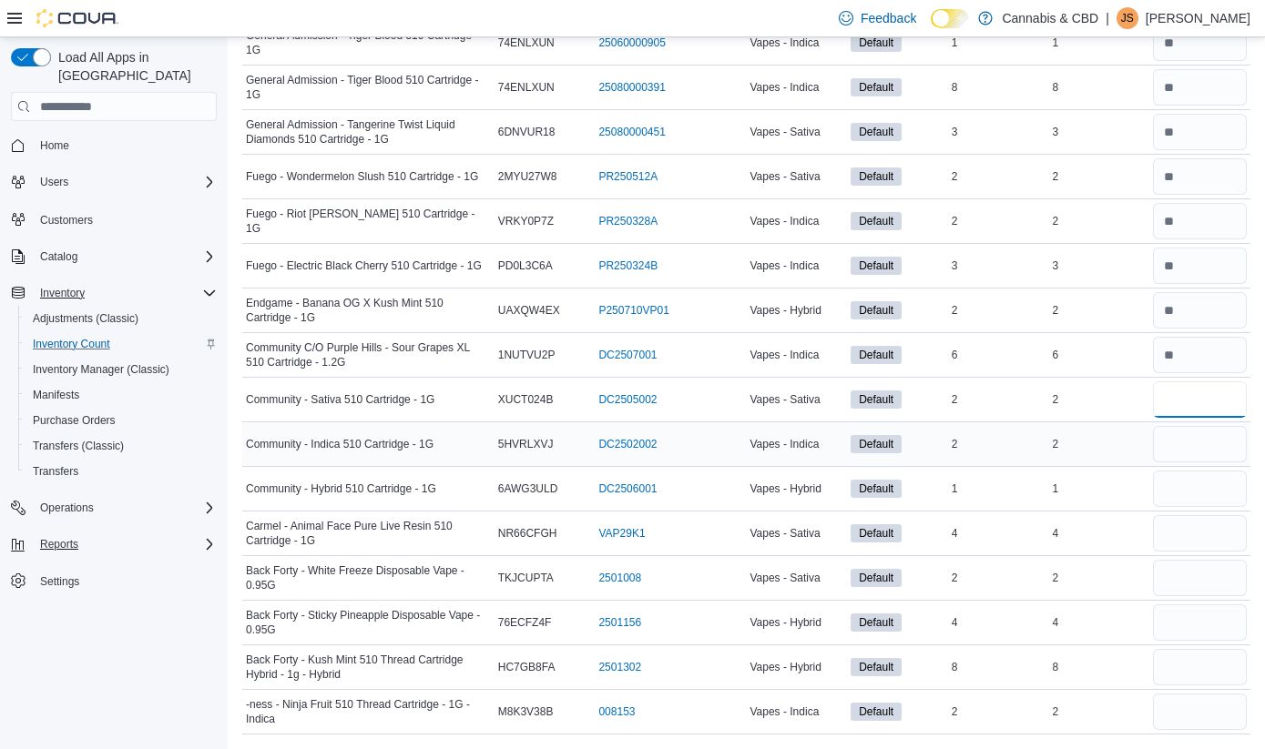
type input "*"
click at [1192, 453] on input "number" at bounding box center [1200, 444] width 94 height 36
type input "*"
click at [1217, 501] on input "number" at bounding box center [1200, 489] width 94 height 36
type input "*"
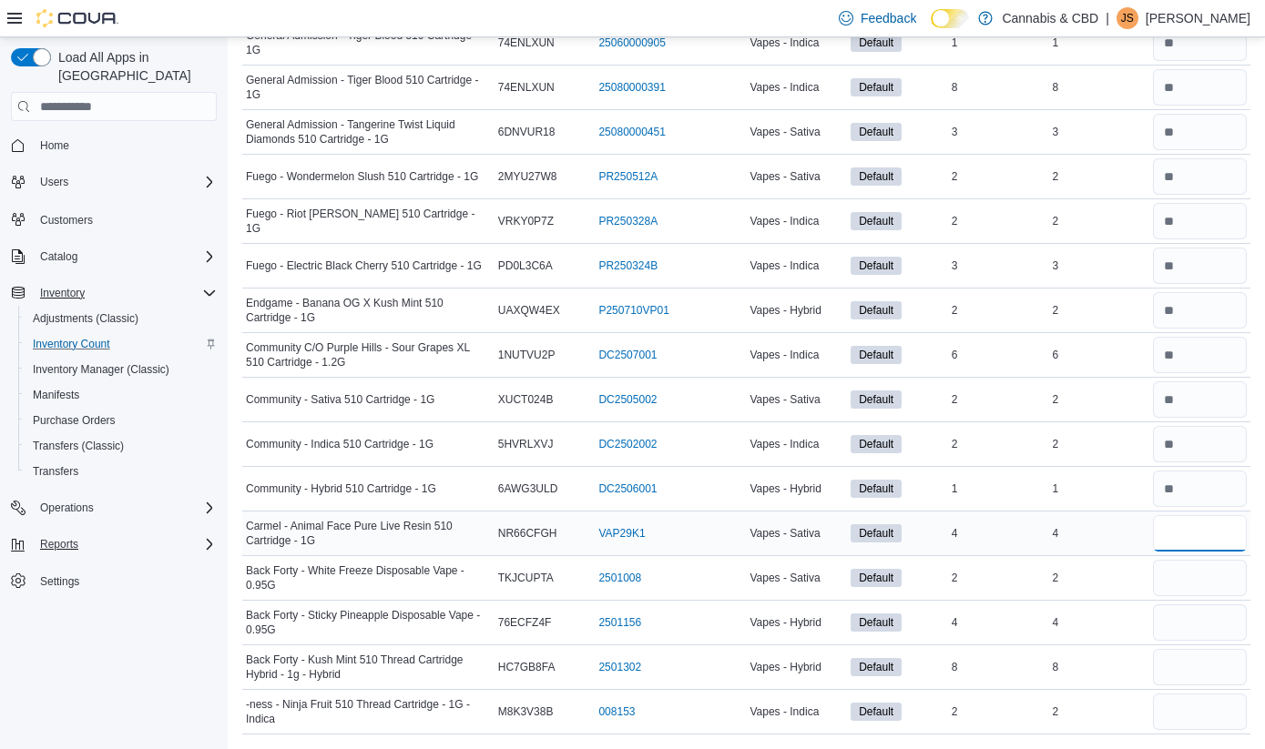
click at [1208, 540] on input "number" at bounding box center [1200, 533] width 94 height 36
type input "*"
click at [1205, 572] on input "number" at bounding box center [1200, 578] width 94 height 36
type input "*"
click at [1214, 634] on input "number" at bounding box center [1200, 623] width 94 height 36
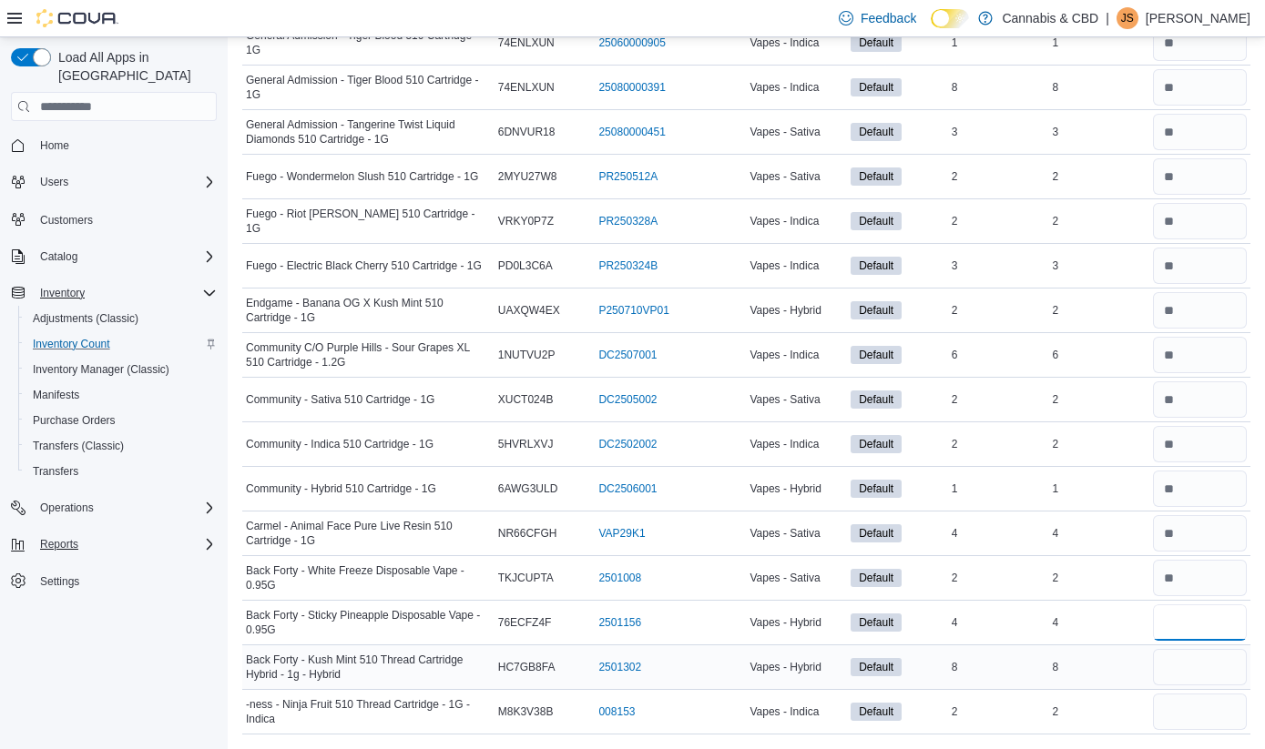
type input "*"
click at [1215, 675] on input "number" at bounding box center [1200, 667] width 94 height 36
type input "*"
click at [1211, 725] on input "number" at bounding box center [1200, 712] width 94 height 36
type input "*"
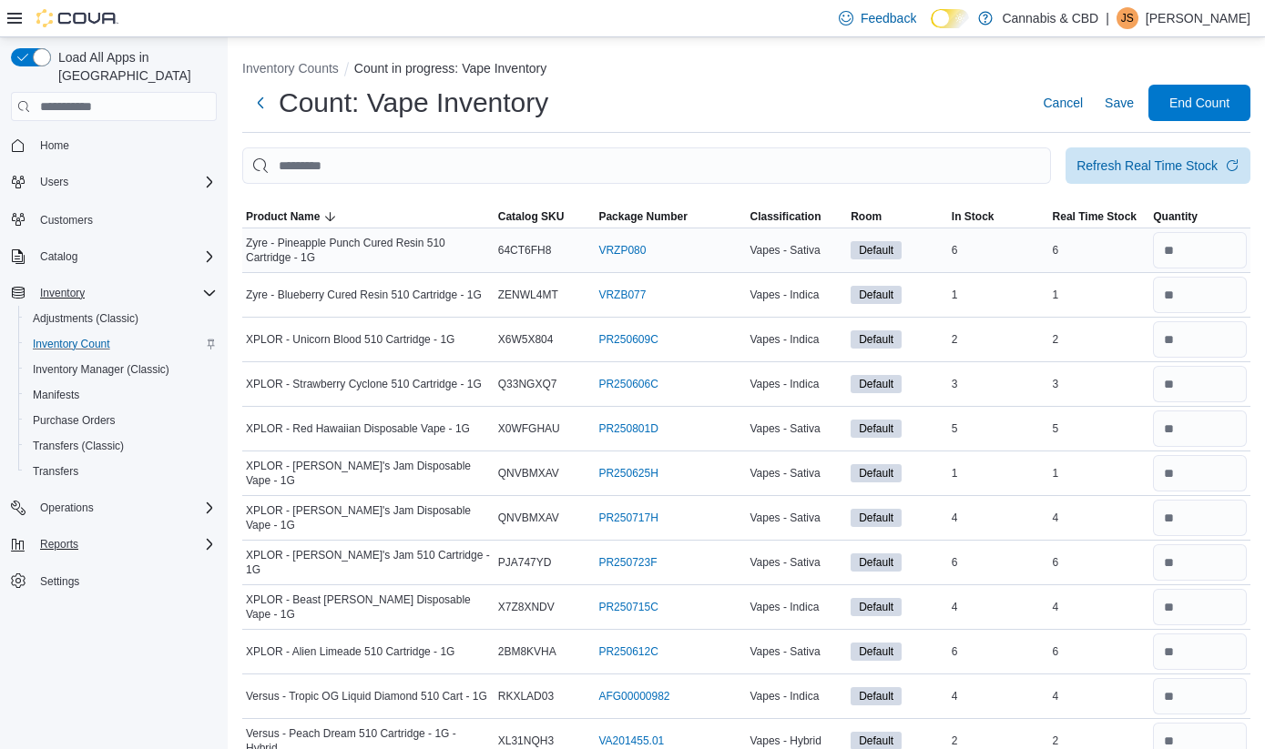
scroll to position [0, 0]
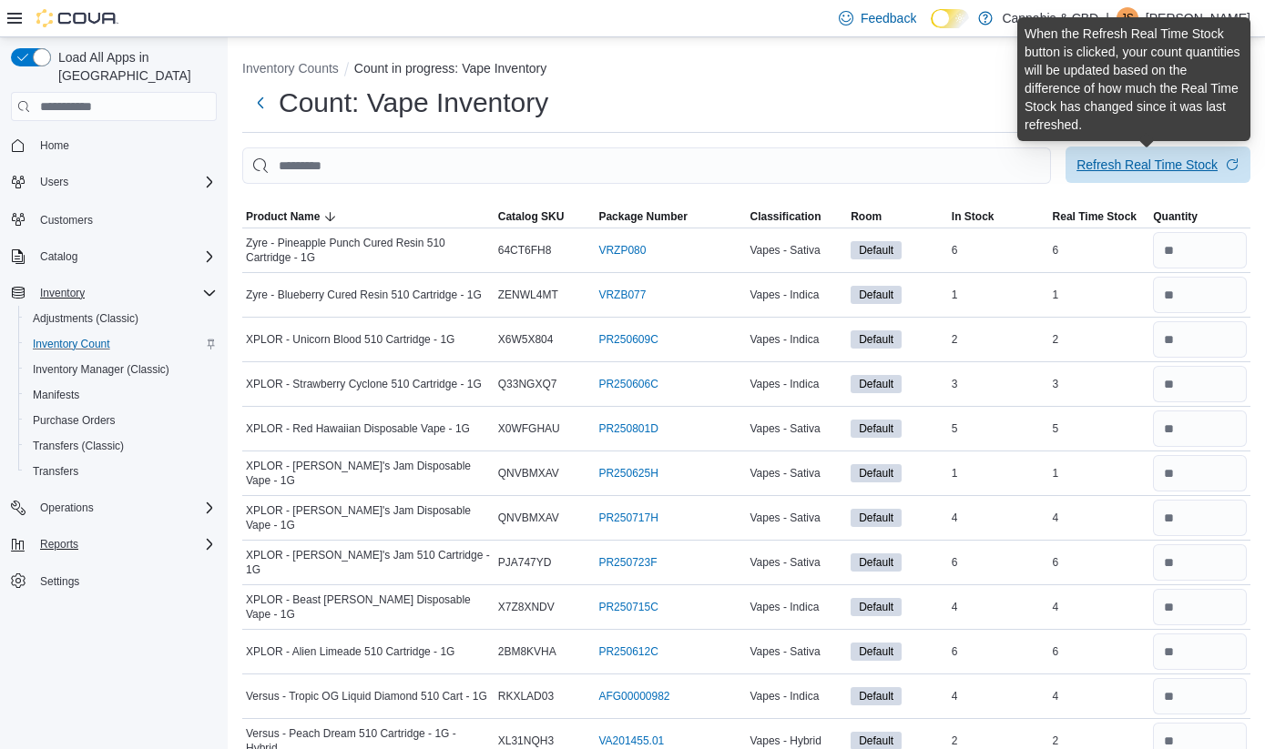
click at [1183, 167] on div "Refresh Real Time Stock" at bounding box center [1146, 165] width 141 height 18
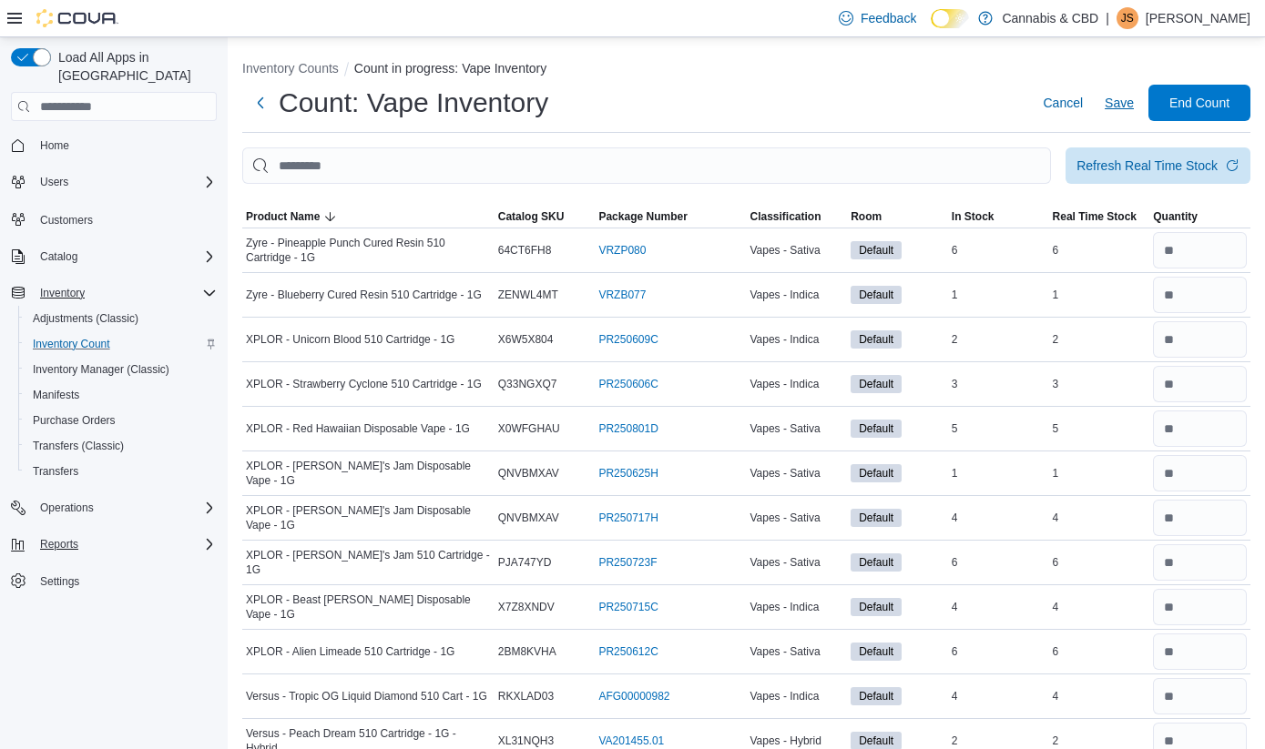
click at [1116, 98] on span "Save" at bounding box center [1119, 103] width 29 height 18
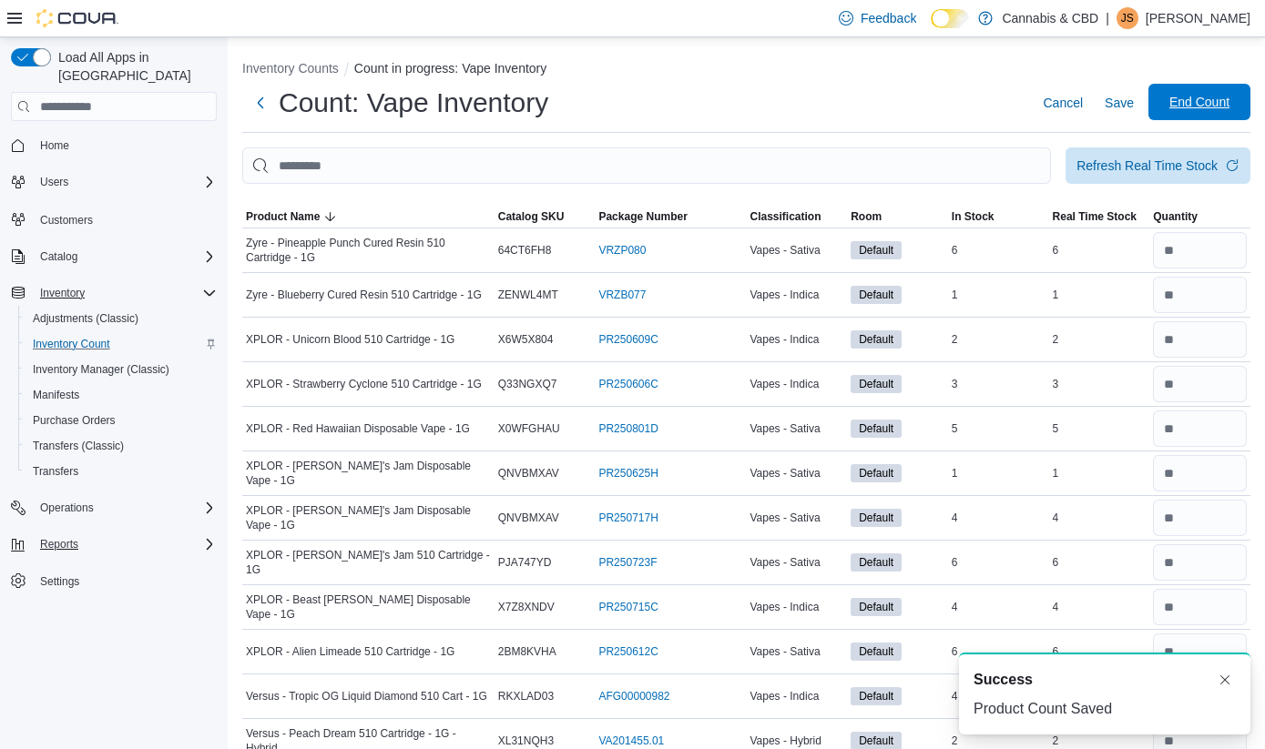
click at [1213, 107] on span "End Count" at bounding box center [1199, 102] width 60 height 18
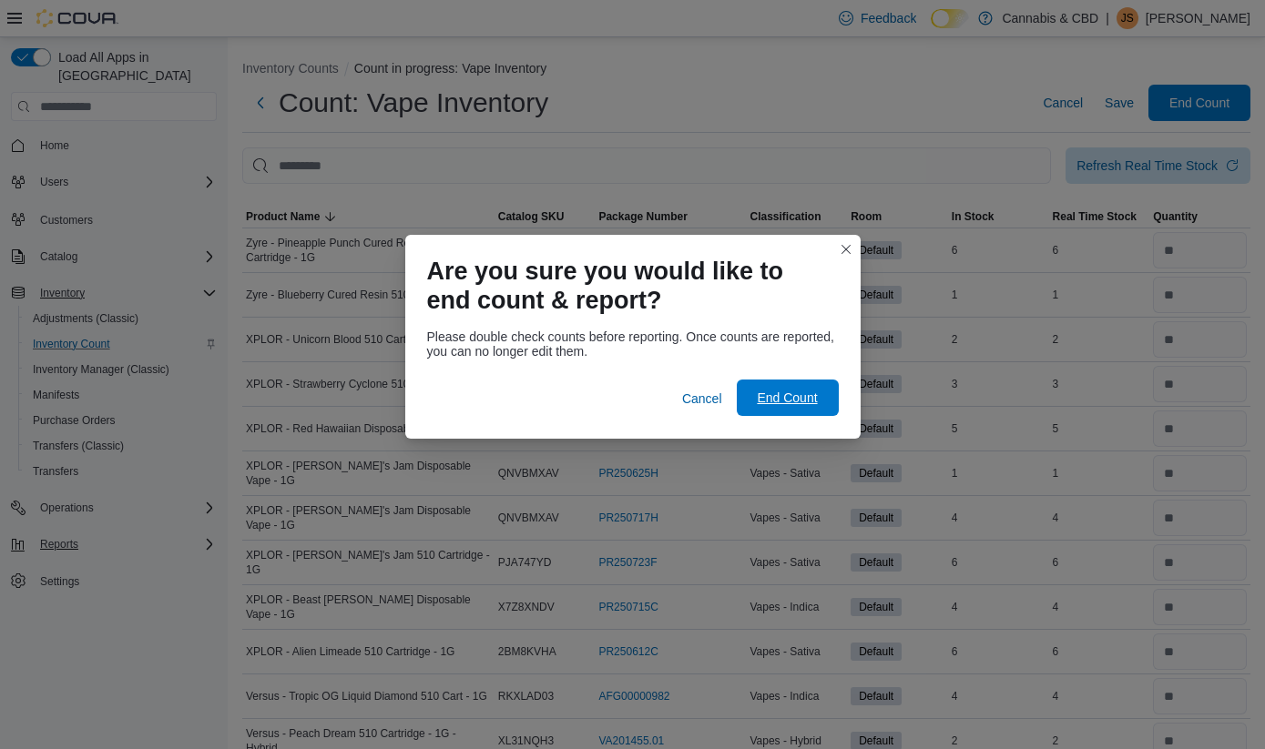
click at [790, 398] on span "End Count" at bounding box center [787, 398] width 60 height 18
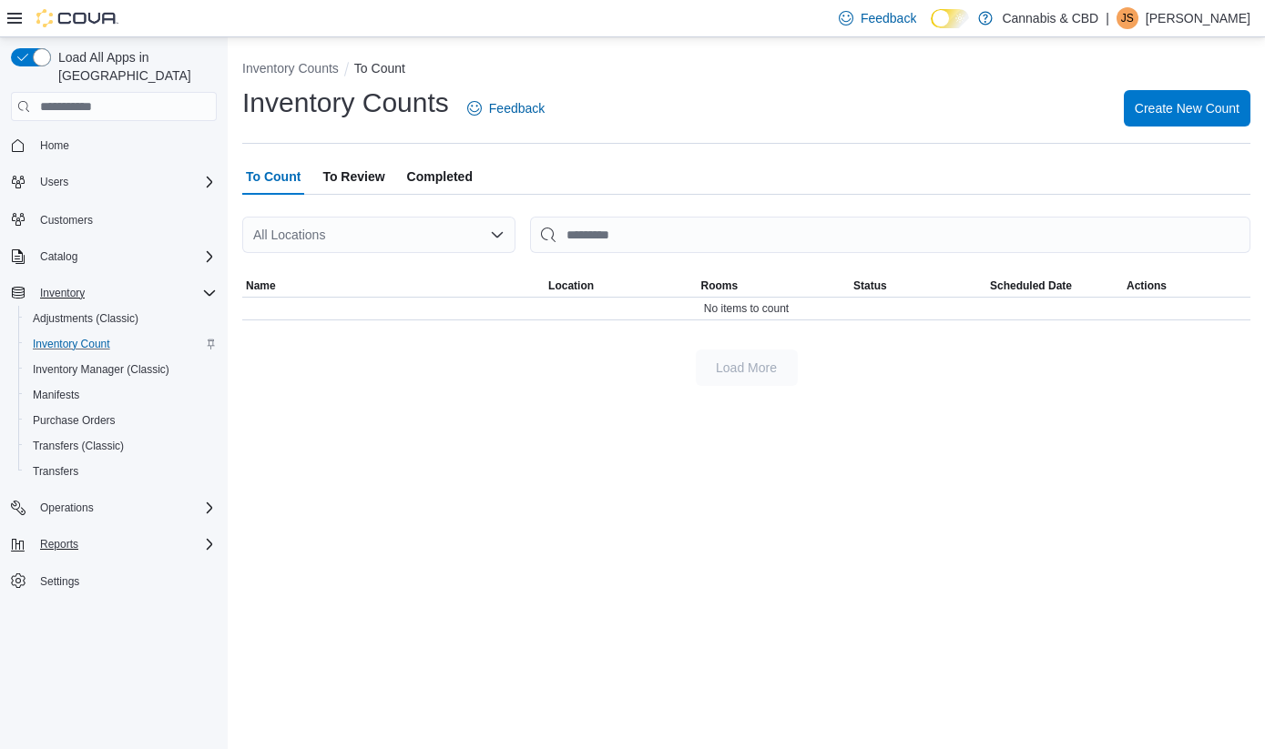
click at [355, 172] on span "To Review" at bounding box center [353, 176] width 62 height 36
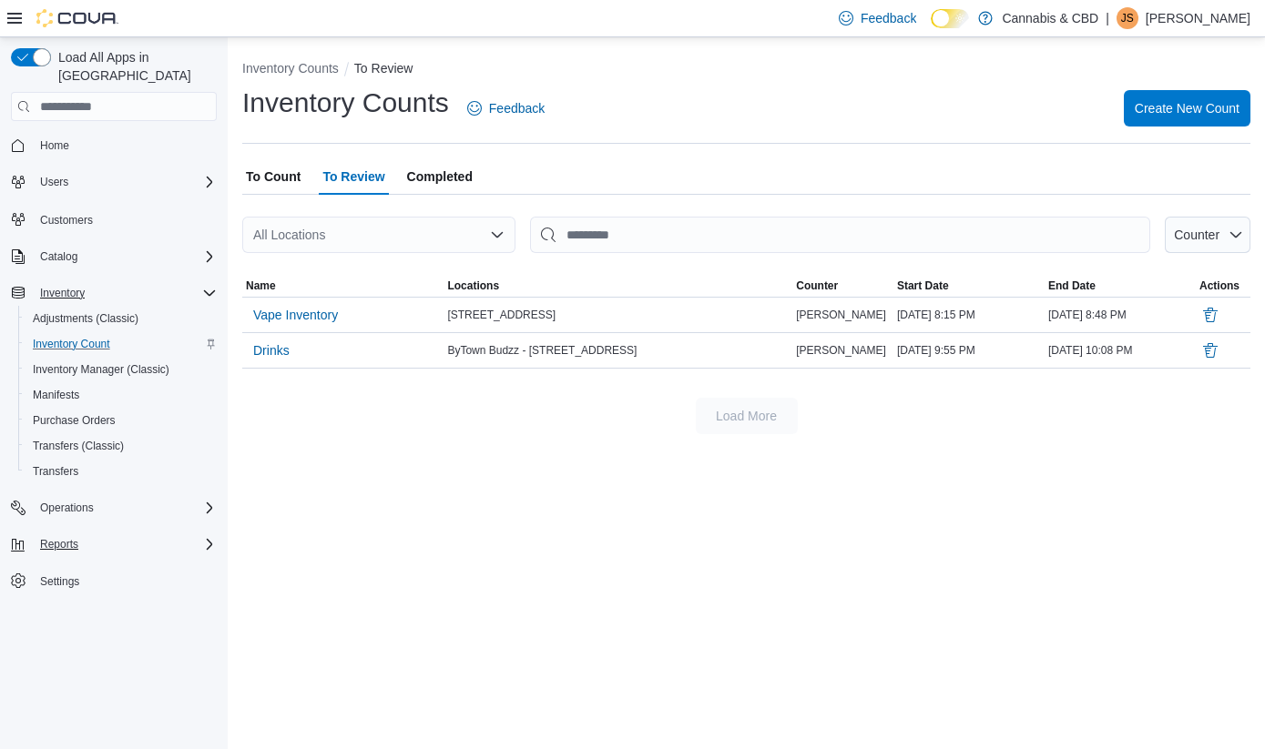
click at [270, 176] on span "To Count" at bounding box center [273, 176] width 55 height 36
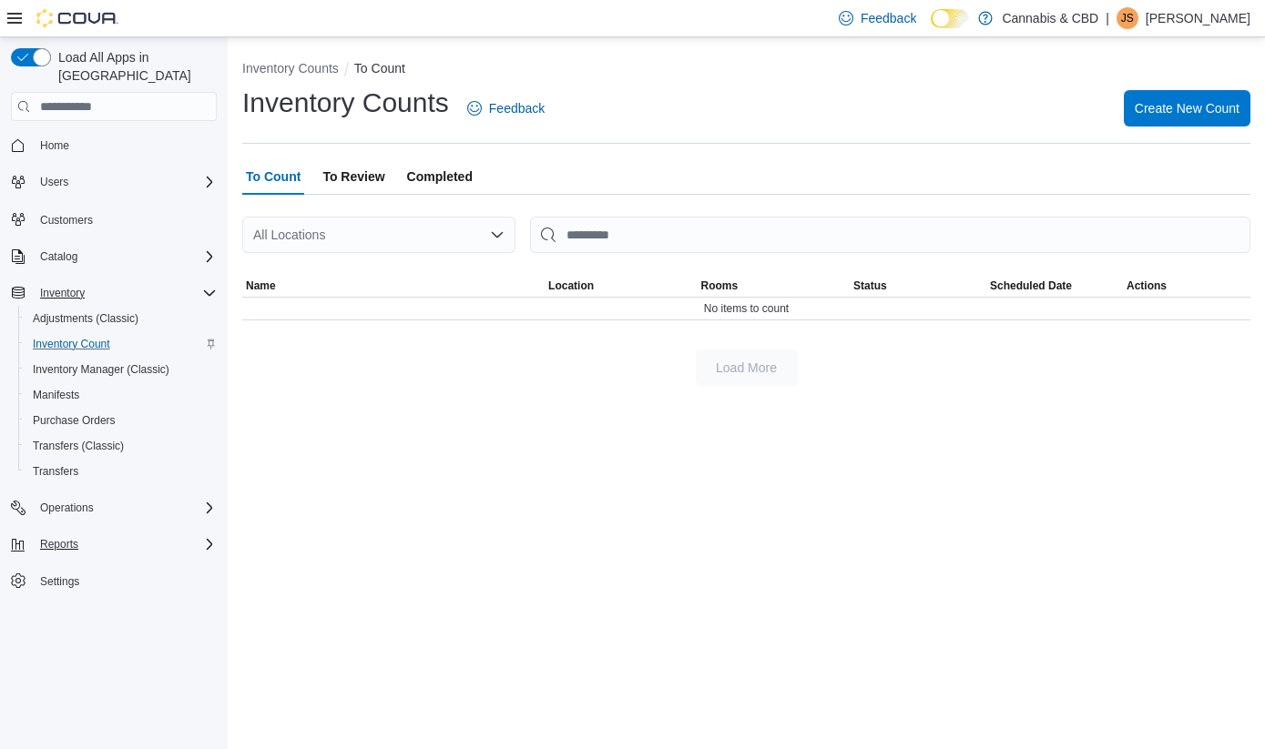
click at [366, 175] on span "To Review" at bounding box center [353, 176] width 62 height 36
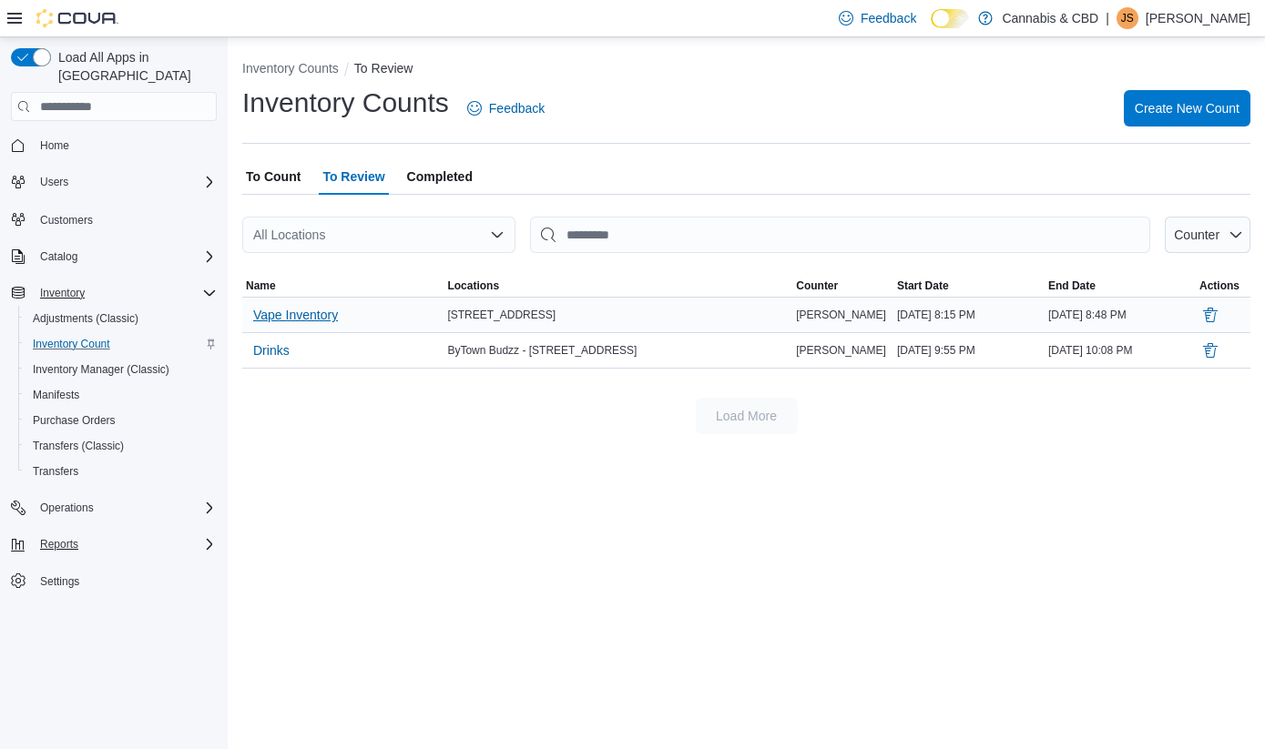
click at [312, 315] on span "Vape Inventory" at bounding box center [295, 315] width 85 height 18
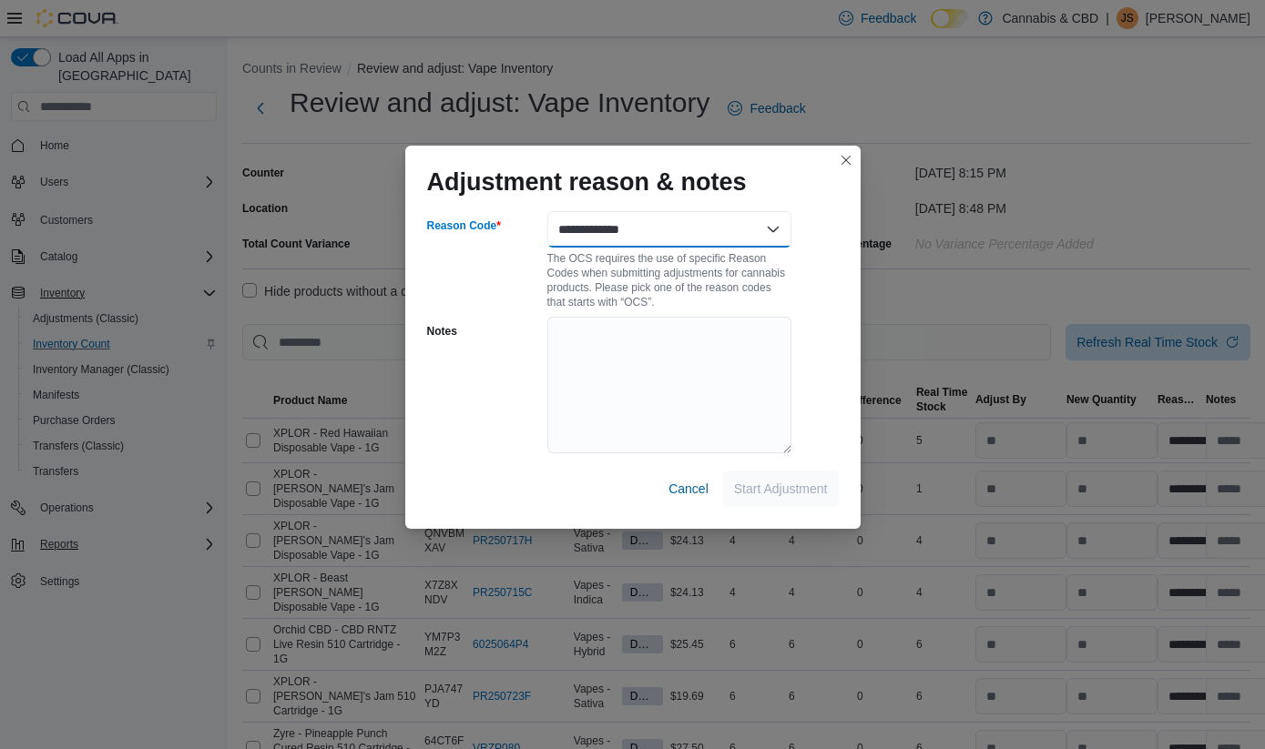
select select "**********"
click at [800, 492] on span "Start Adjustment" at bounding box center [781, 488] width 94 height 18
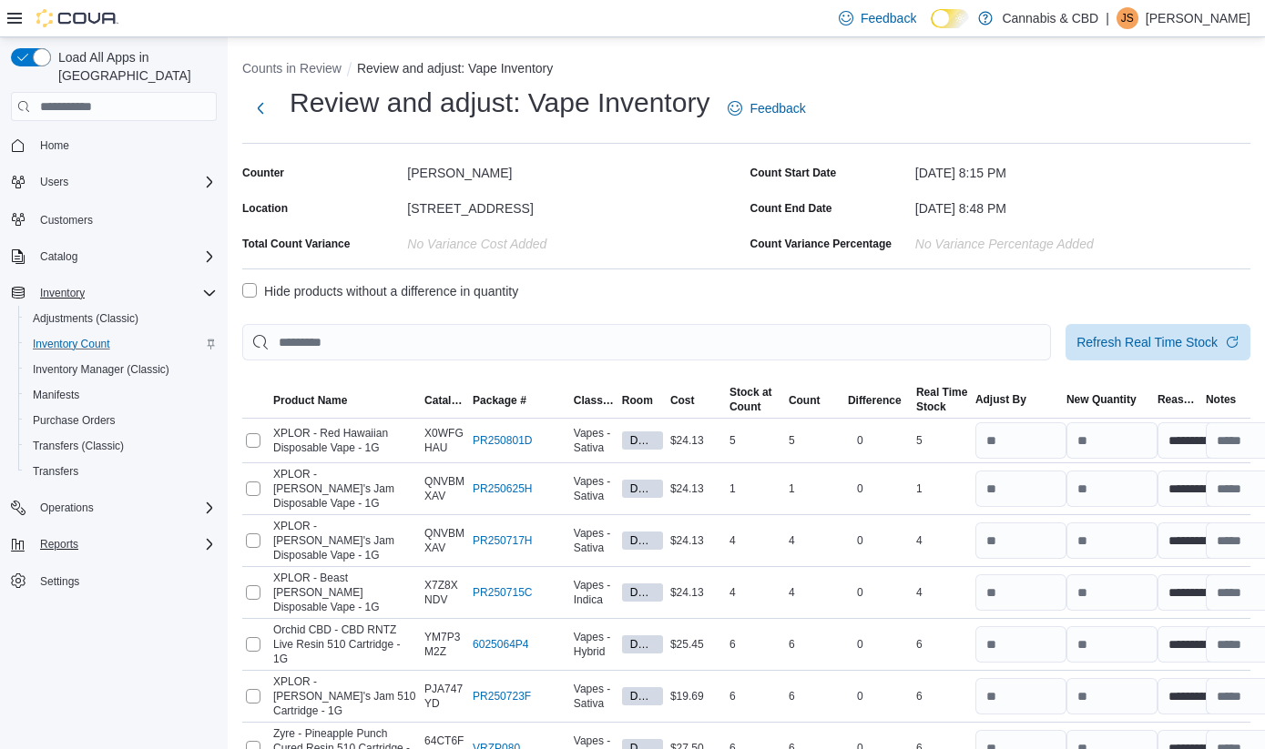
select select "**********"
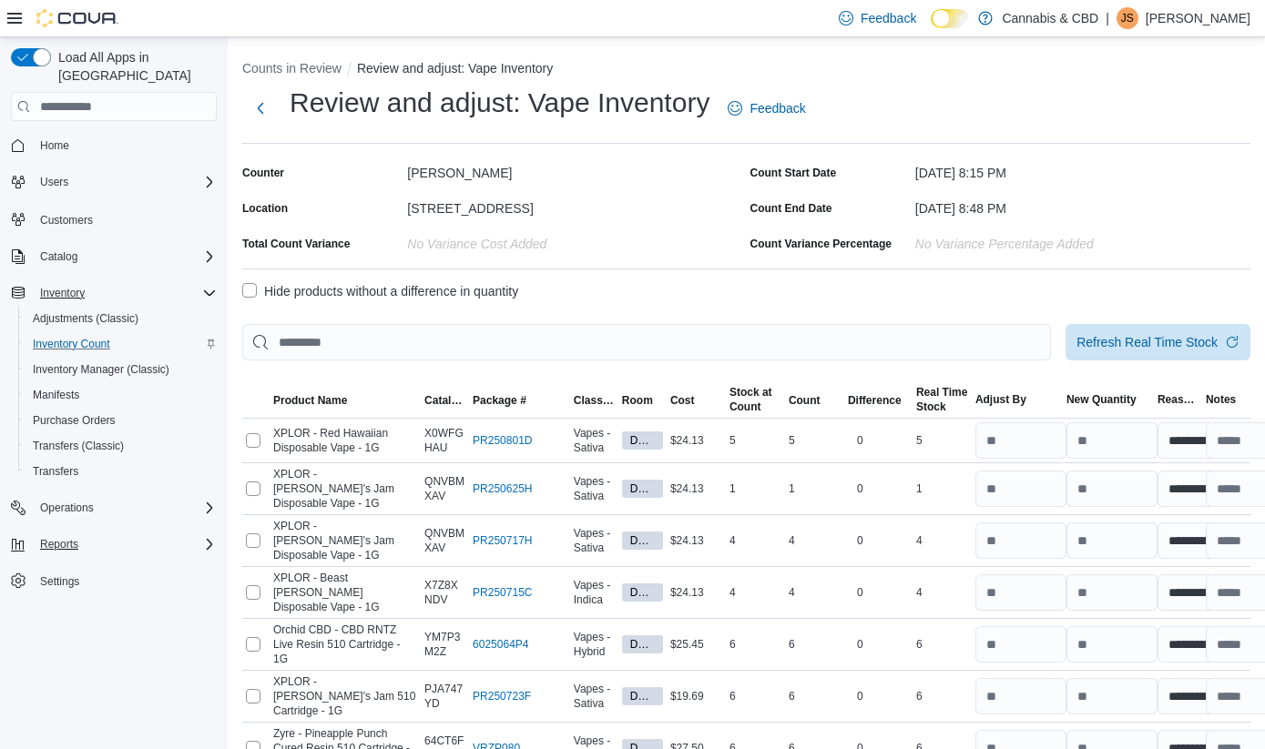
select select "**********"
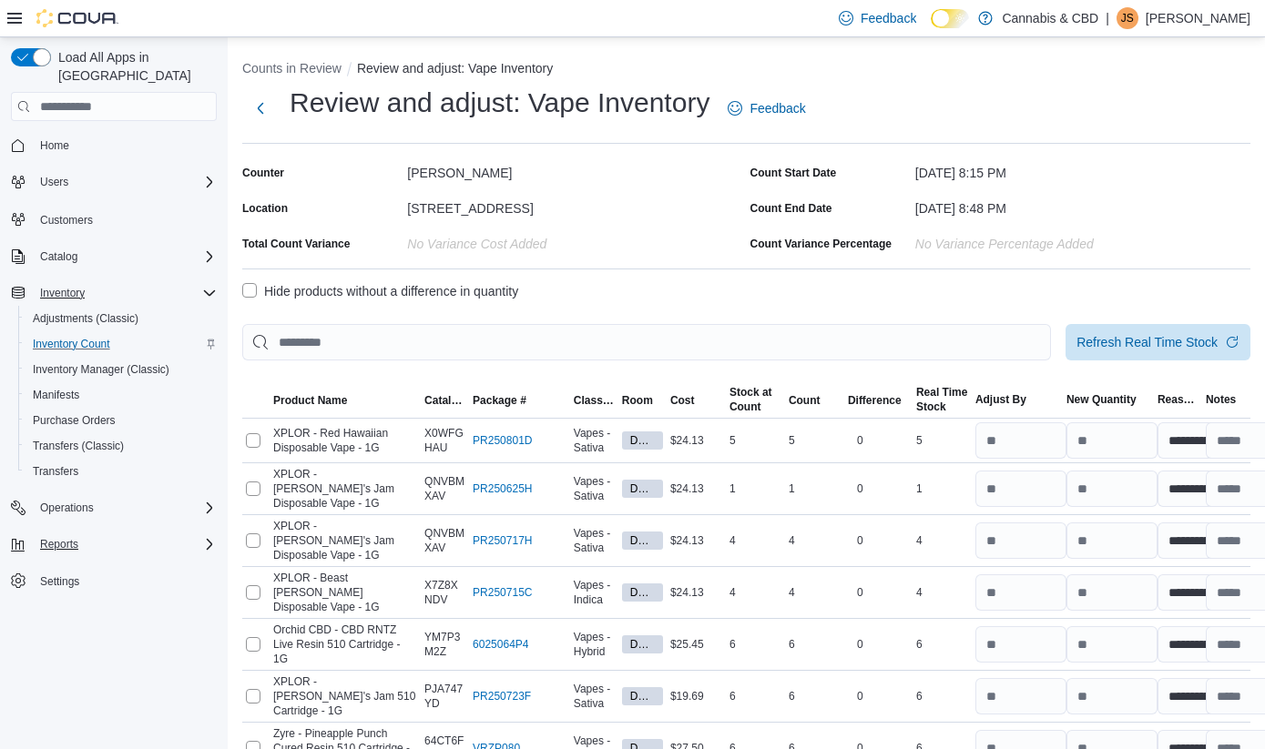
select select "**********"
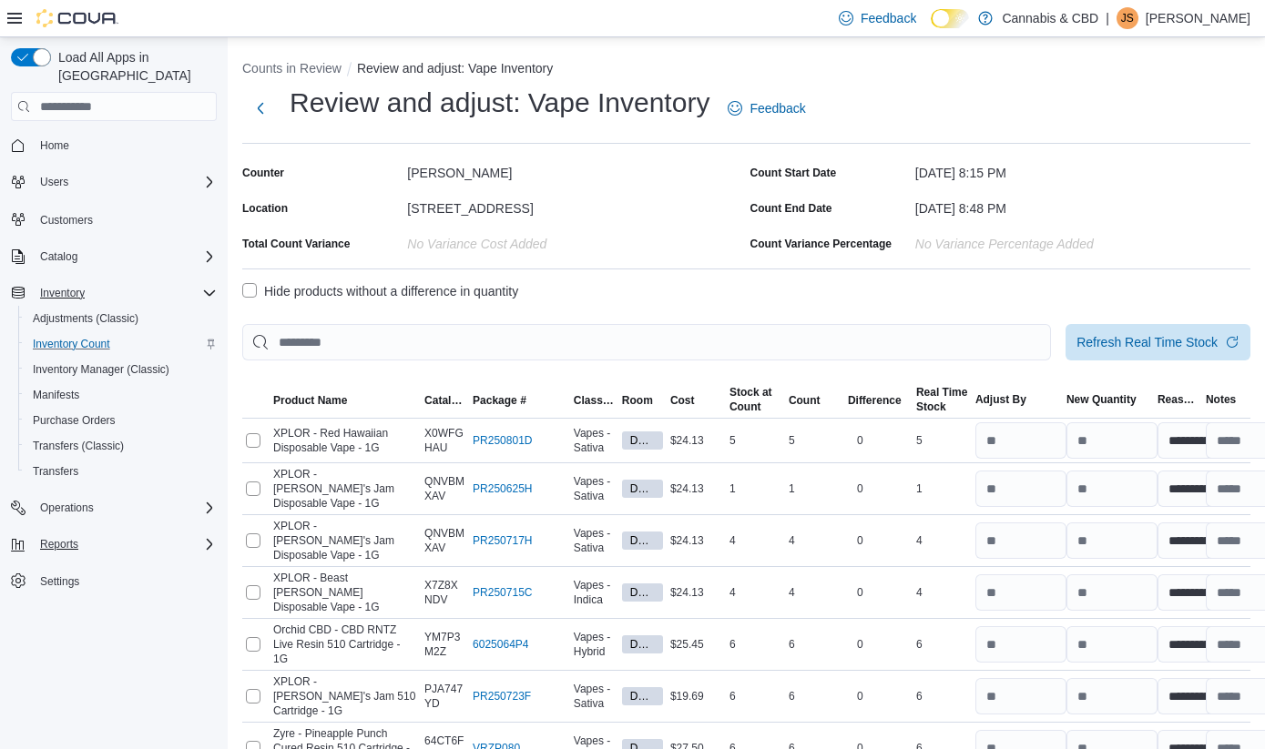
select select "**********"
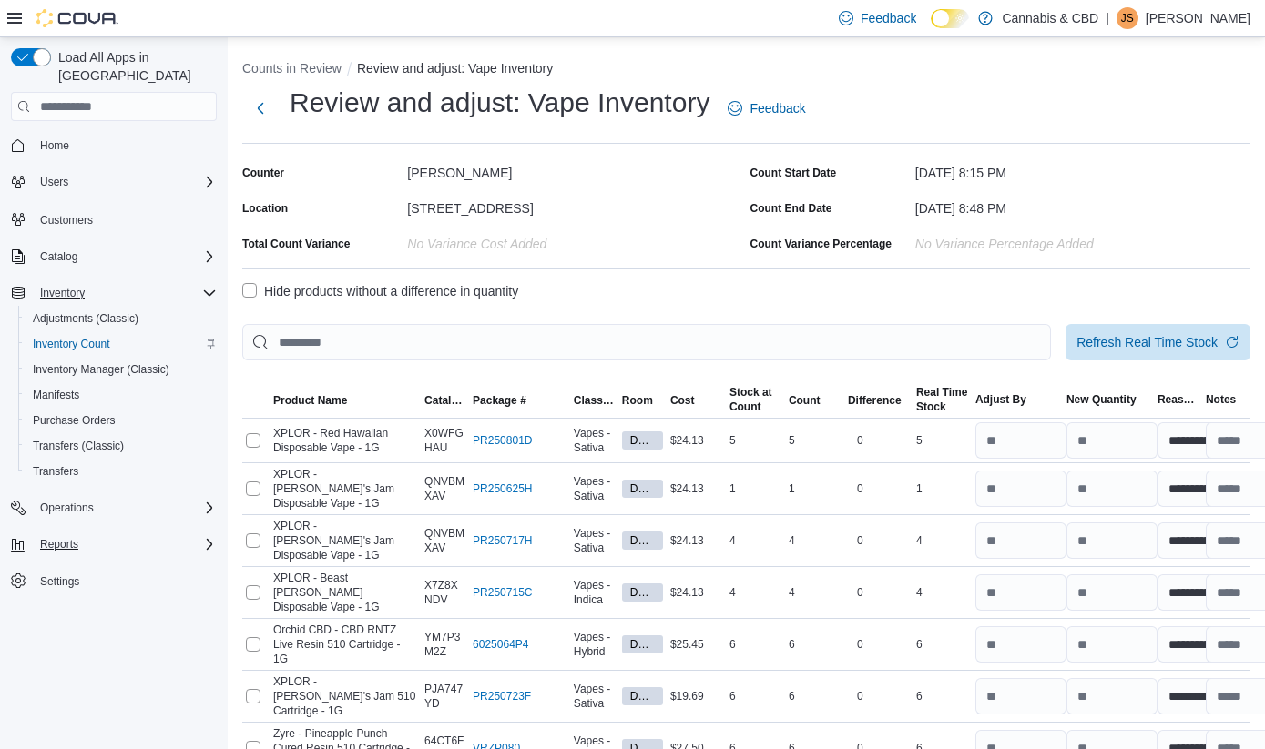
select select "**********"
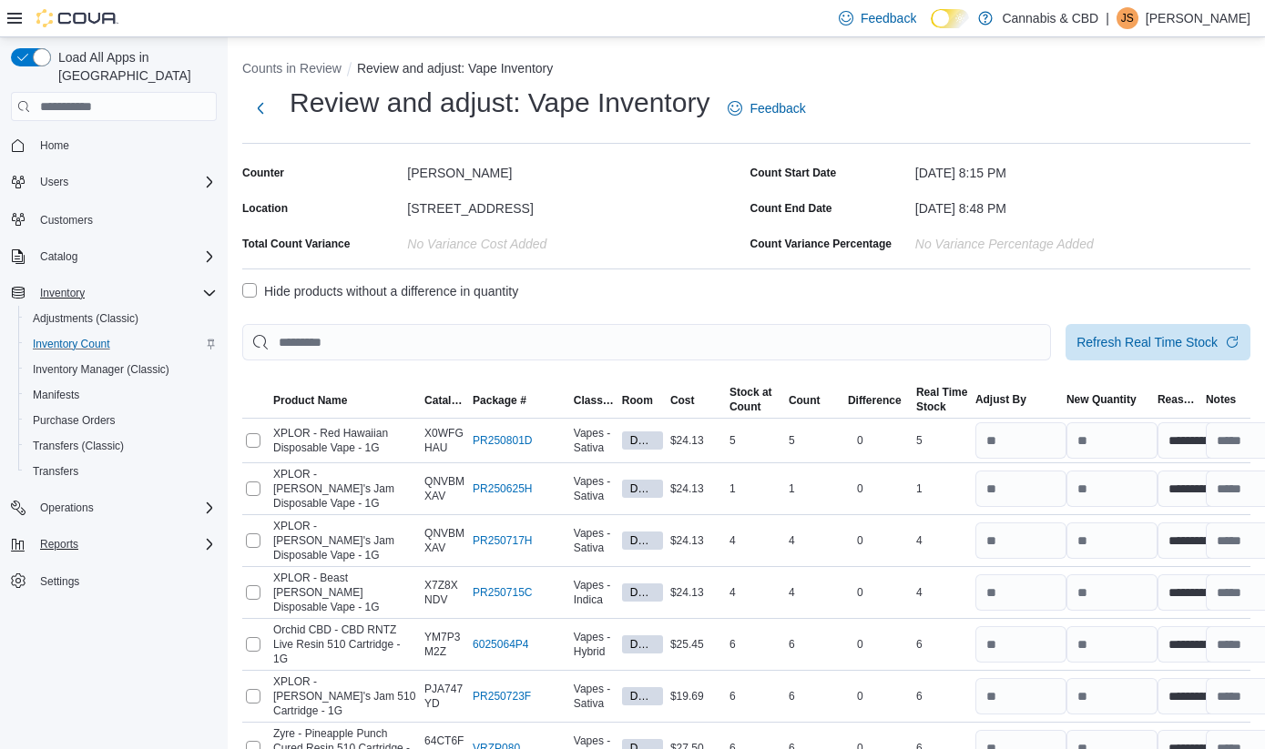
select select "**********"
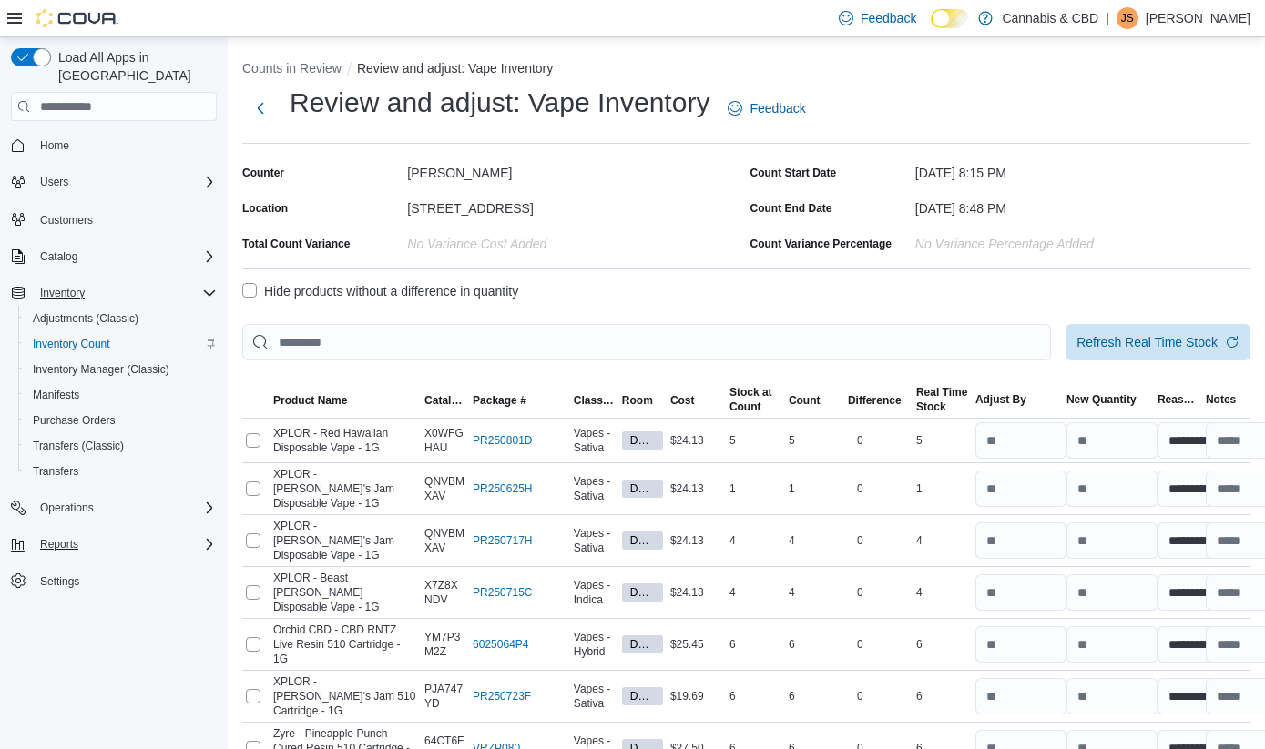
select select "**********"
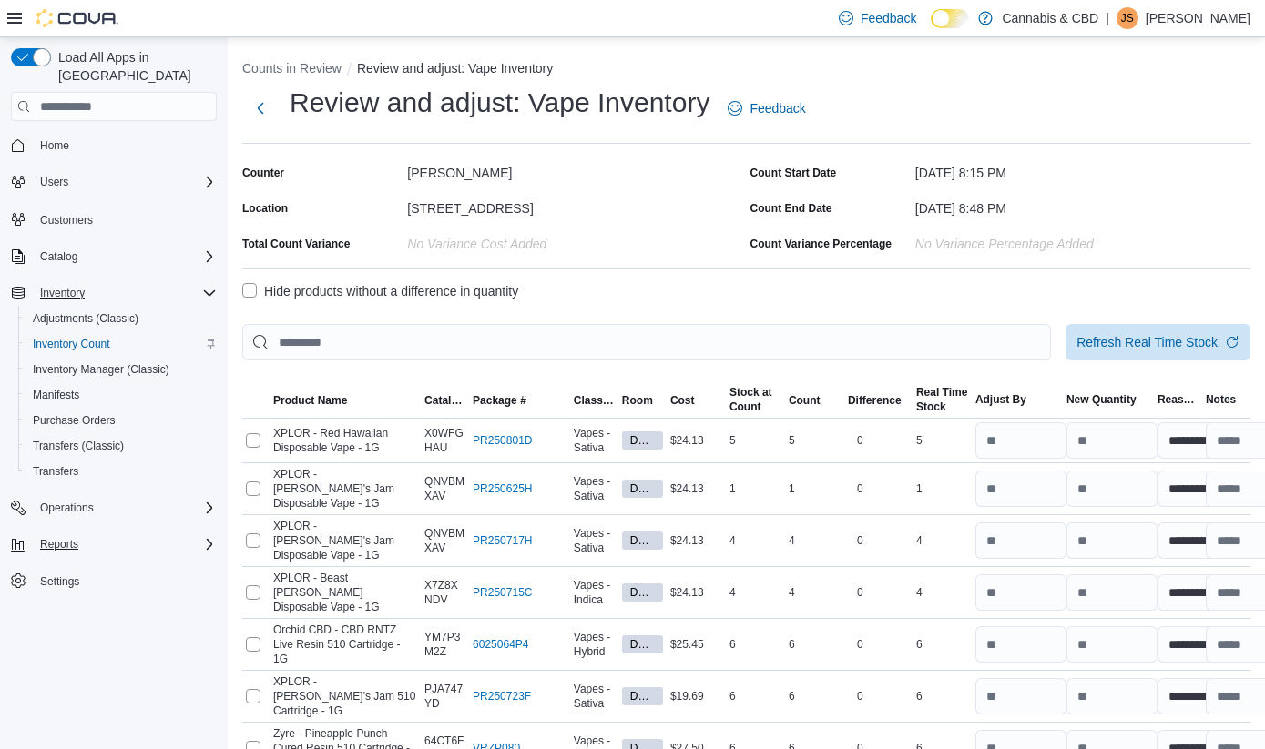
select select "**********"
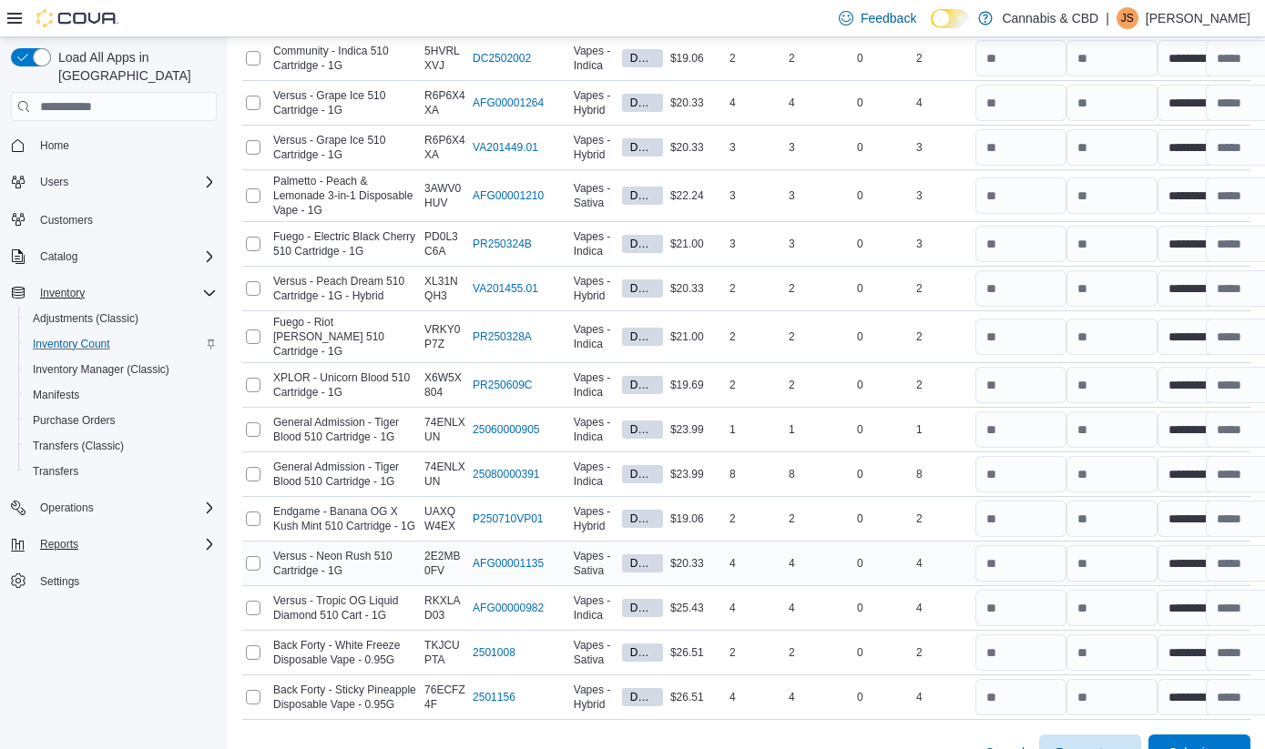
scroll to position [1406, 0]
click at [1220, 746] on icon "button" at bounding box center [1223, 753] width 15 height 15
click at [1184, 636] on span "Submit Adjustments" at bounding box center [1141, 636] width 113 height 18
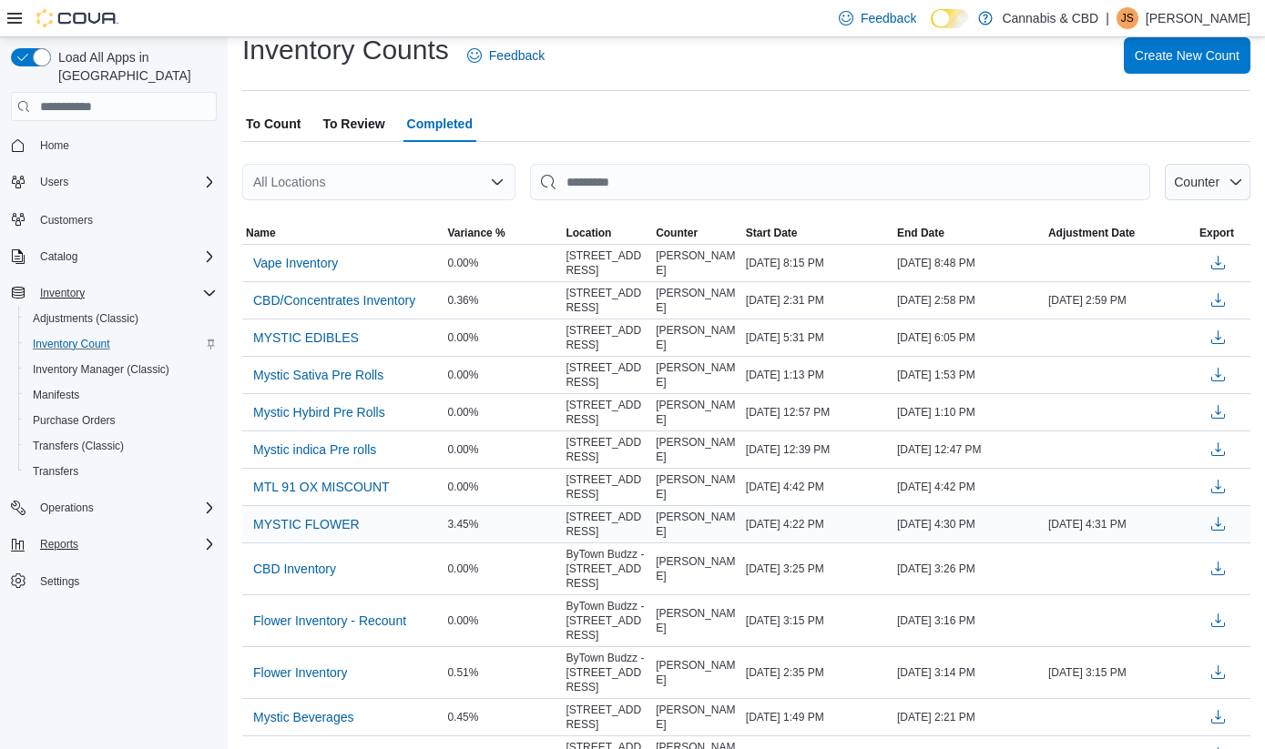
scroll to position [56, 0]
